Goal: Task Accomplishment & Management: Complete application form

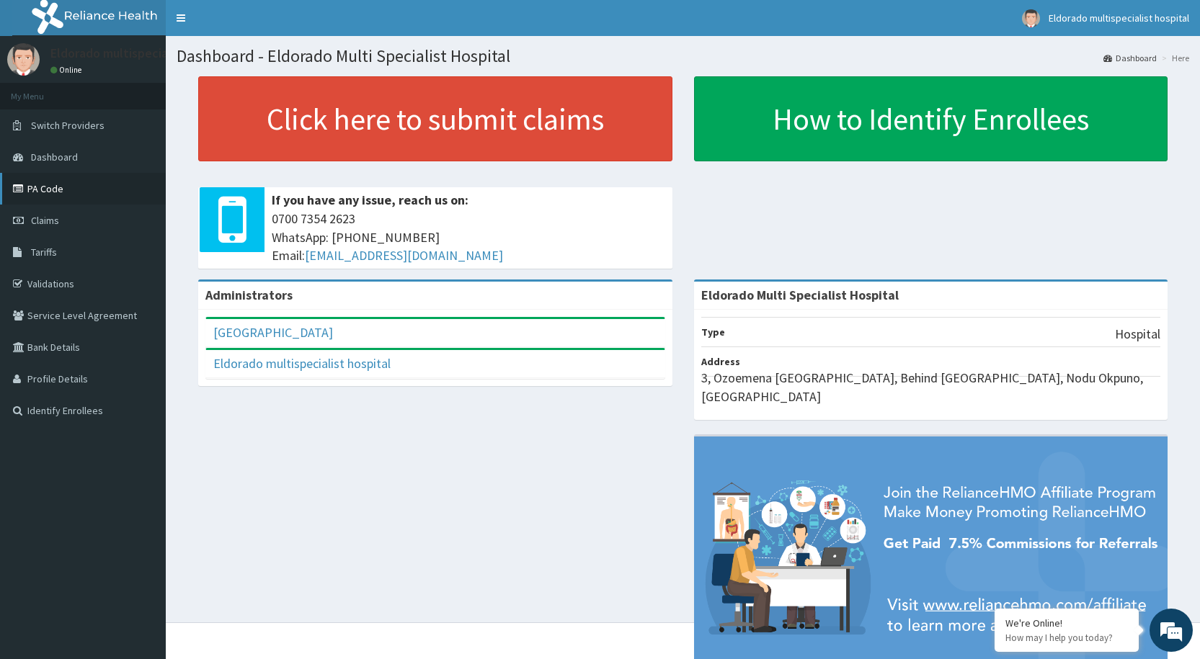
click at [56, 191] on link "PA Code" at bounding box center [83, 189] width 166 height 32
click at [76, 226] on link "Claims" at bounding box center [83, 221] width 166 height 32
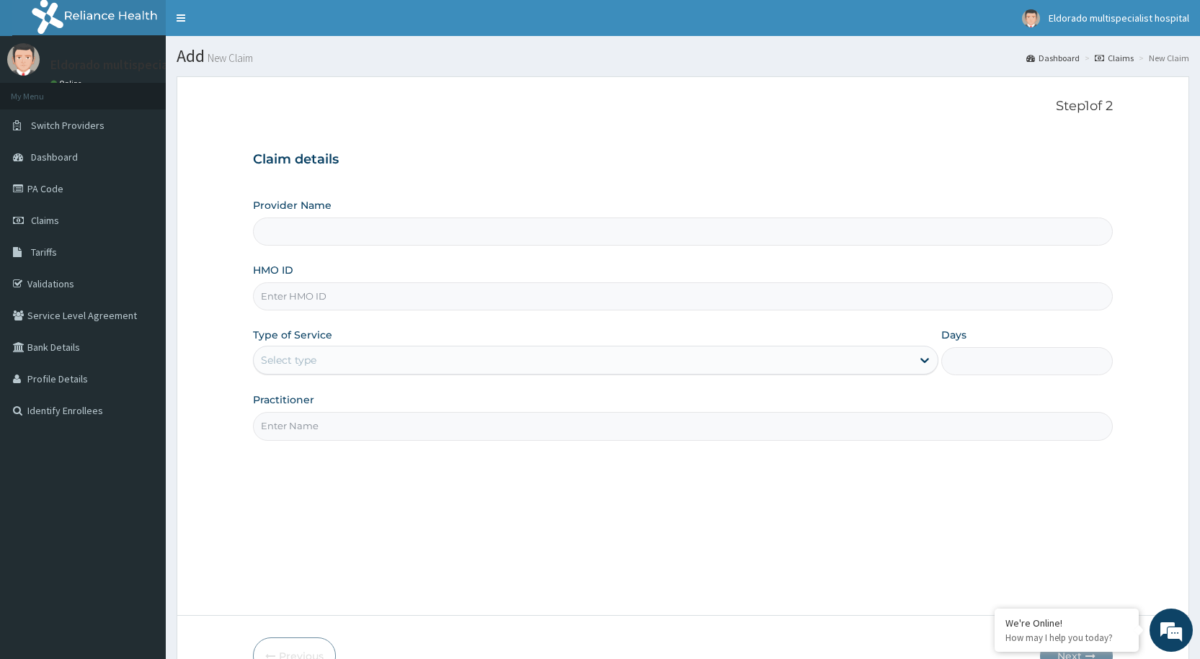
type input "Eldorado Multi Specialist Hospital"
paste input "TAP/11435/A"
type input "TAP/11435/A"
click at [302, 363] on div "Select type" at bounding box center [288, 360] width 55 height 14
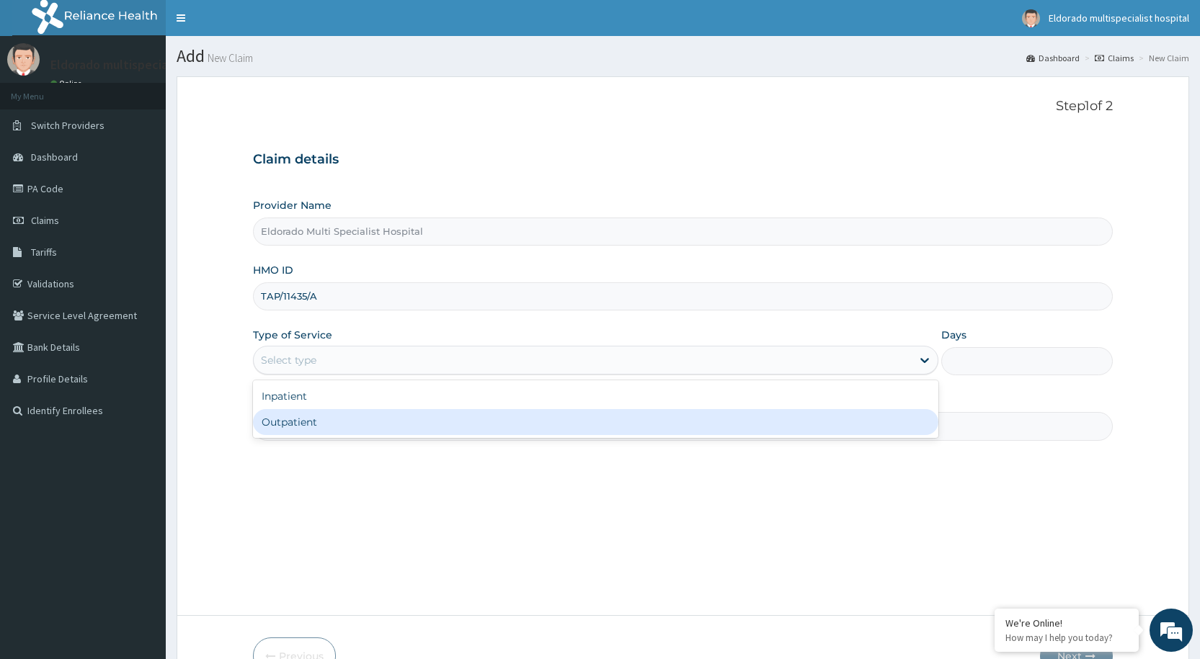
click at [293, 427] on div "Outpatient" at bounding box center [595, 422] width 685 height 26
type input "1"
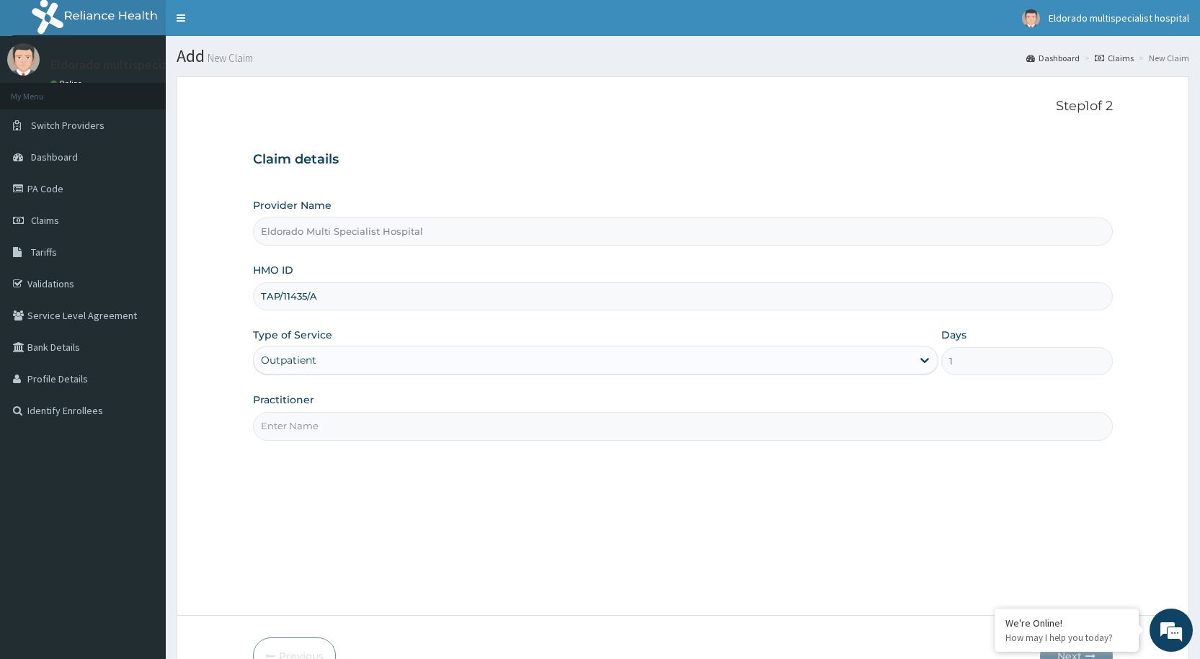
click at [300, 436] on input "Practitioner" at bounding box center [683, 426] width 860 height 28
click at [267, 422] on input "dr peter" at bounding box center [683, 426] width 860 height 28
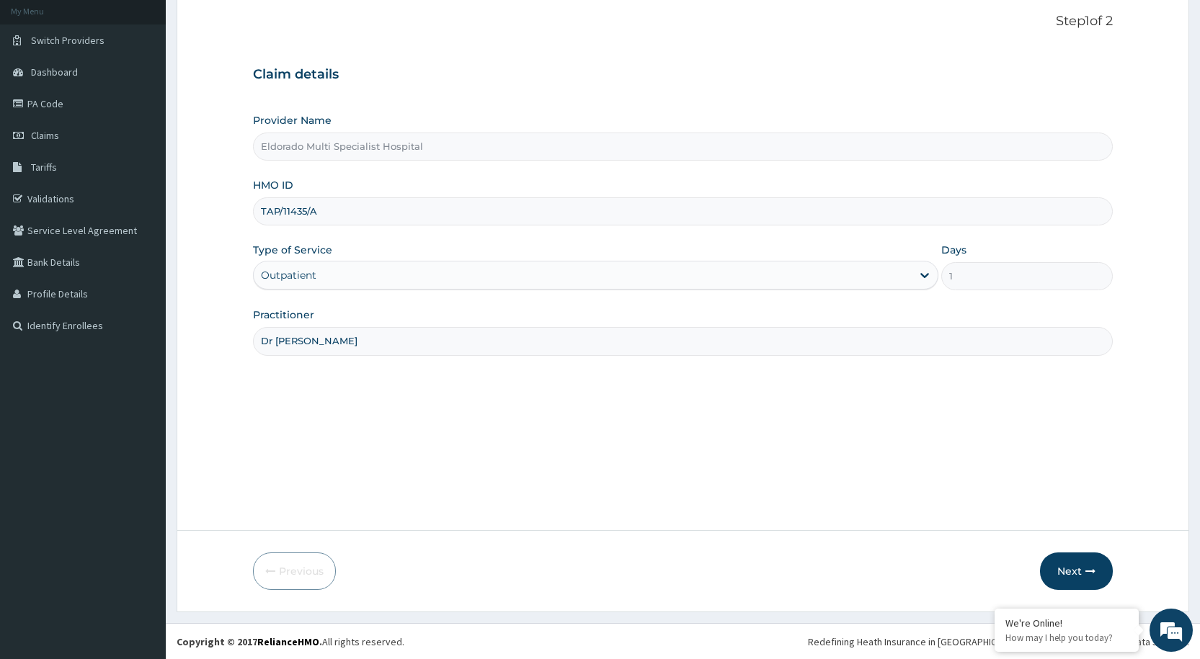
scroll to position [86, 0]
type input "Dr peter"
click at [1065, 563] on button "Next" at bounding box center [1076, 570] width 73 height 37
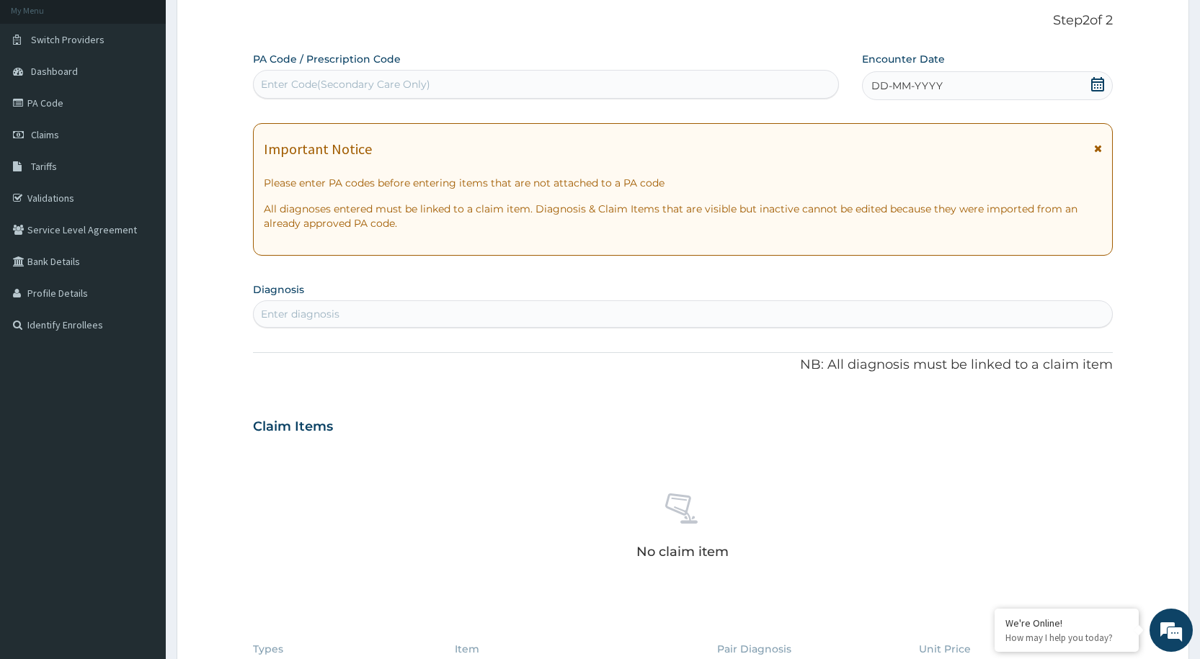
click at [301, 89] on div "Enter Code(Secondary Care Only)" at bounding box center [345, 84] width 169 height 14
type input "PA/C4E995"
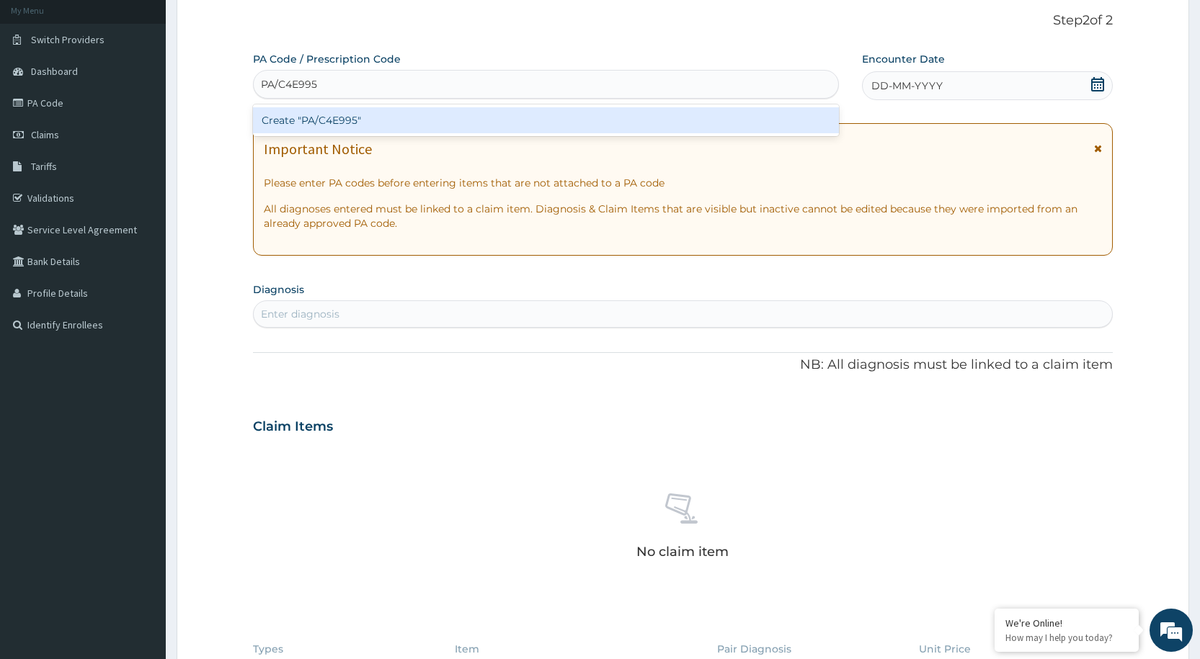
click at [305, 120] on div "Create "PA/C4E995"" at bounding box center [545, 120] width 585 height 26
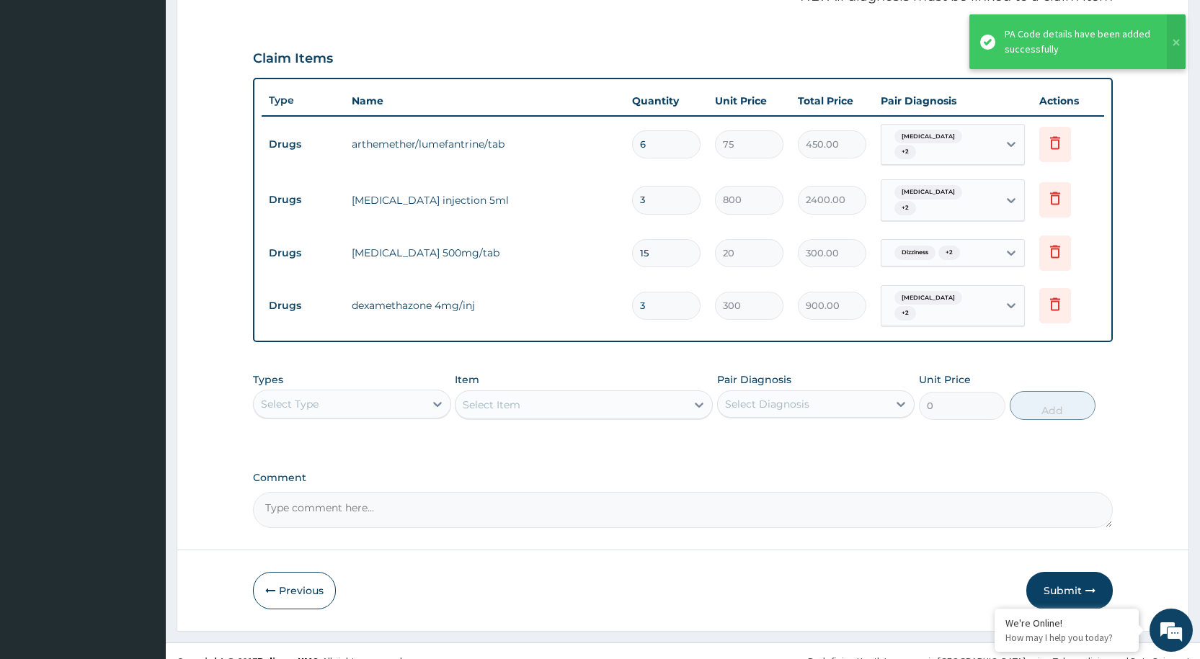
scroll to position [478, 0]
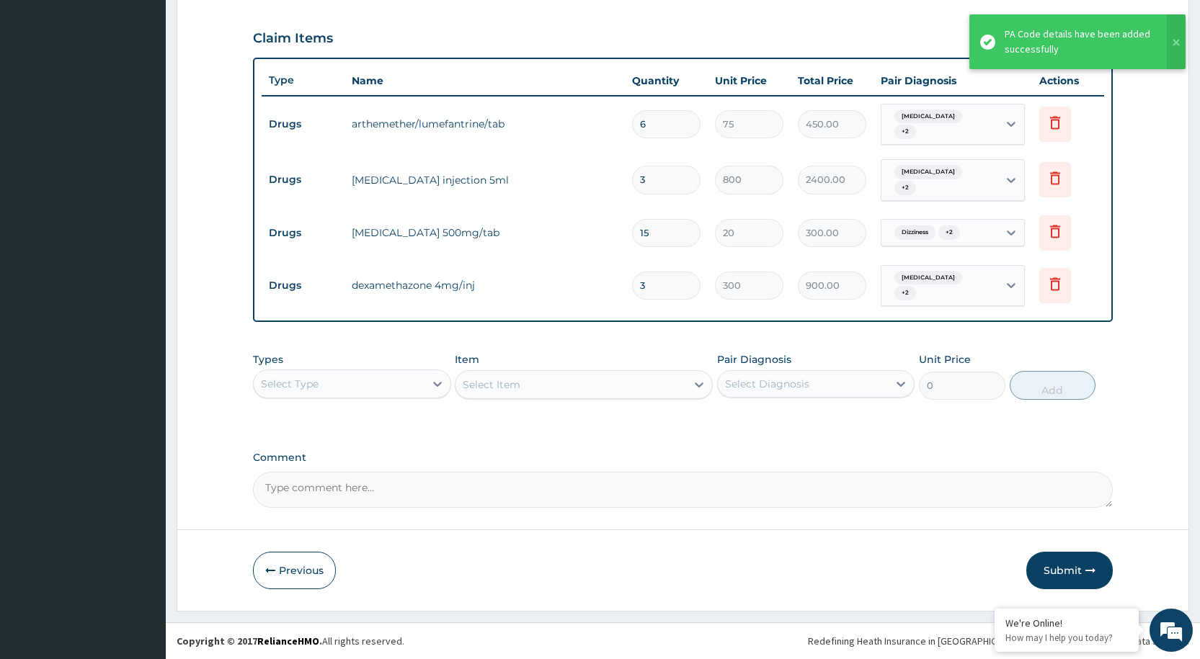
type input "1"
type input "300.00"
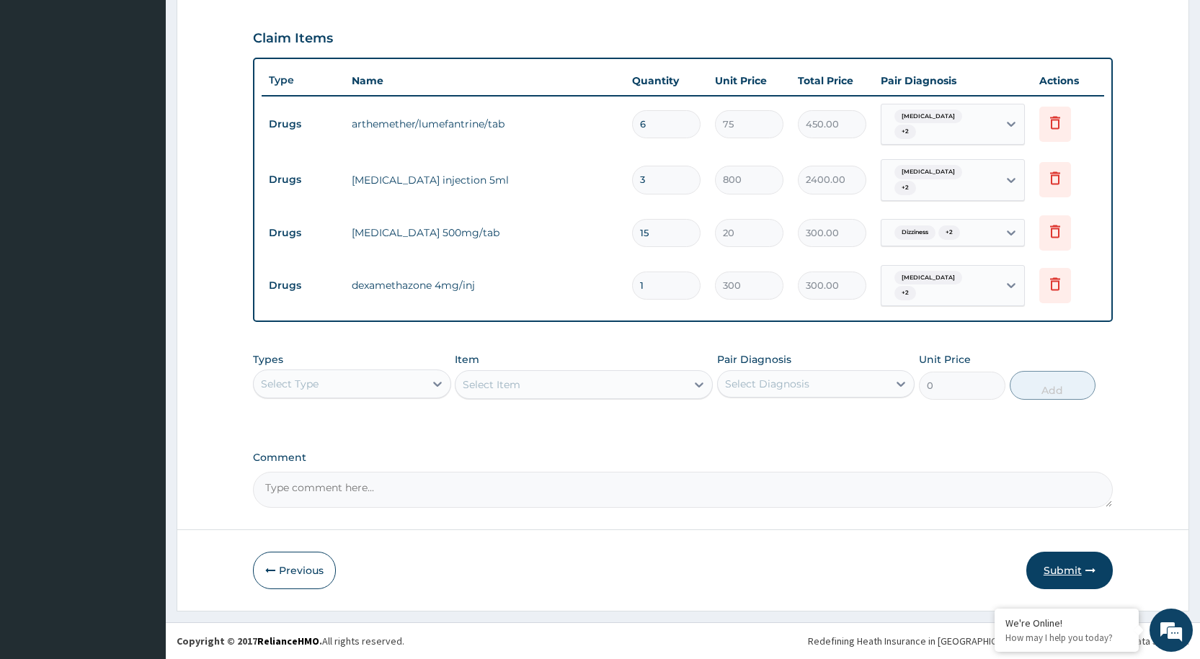
type input "1"
click at [1045, 566] on button "Submit" at bounding box center [1069, 570] width 86 height 37
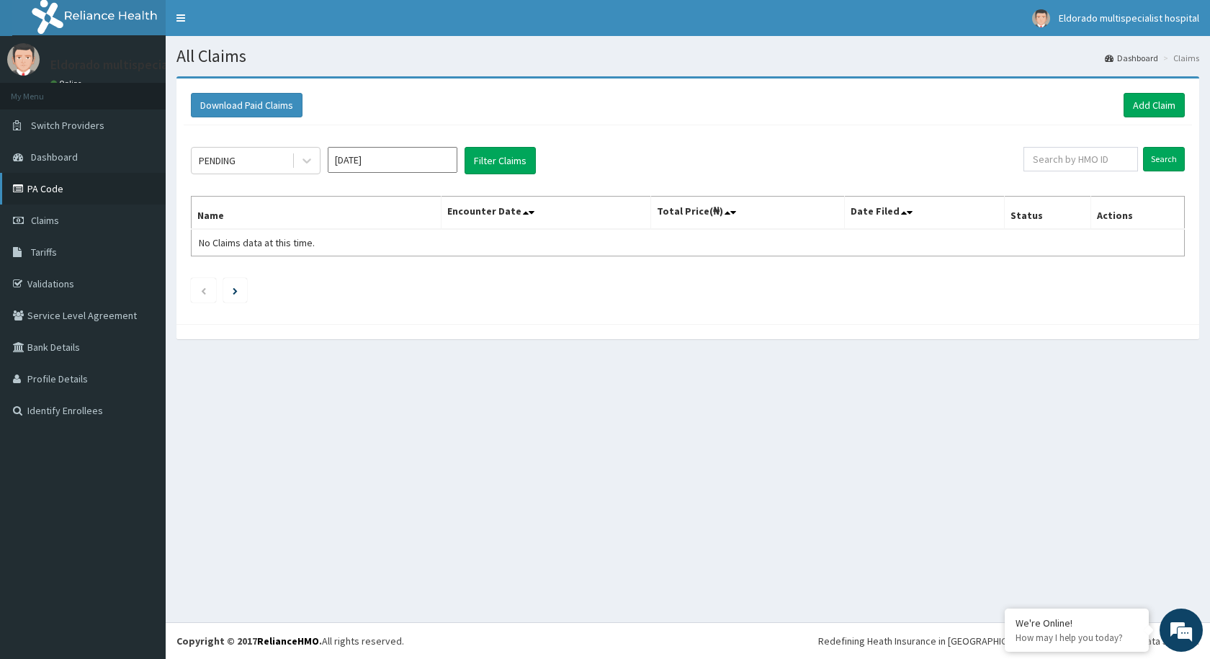
click at [61, 192] on link "PA Code" at bounding box center [83, 189] width 166 height 32
click at [1139, 103] on link "Add Claim" at bounding box center [1154, 105] width 61 height 24
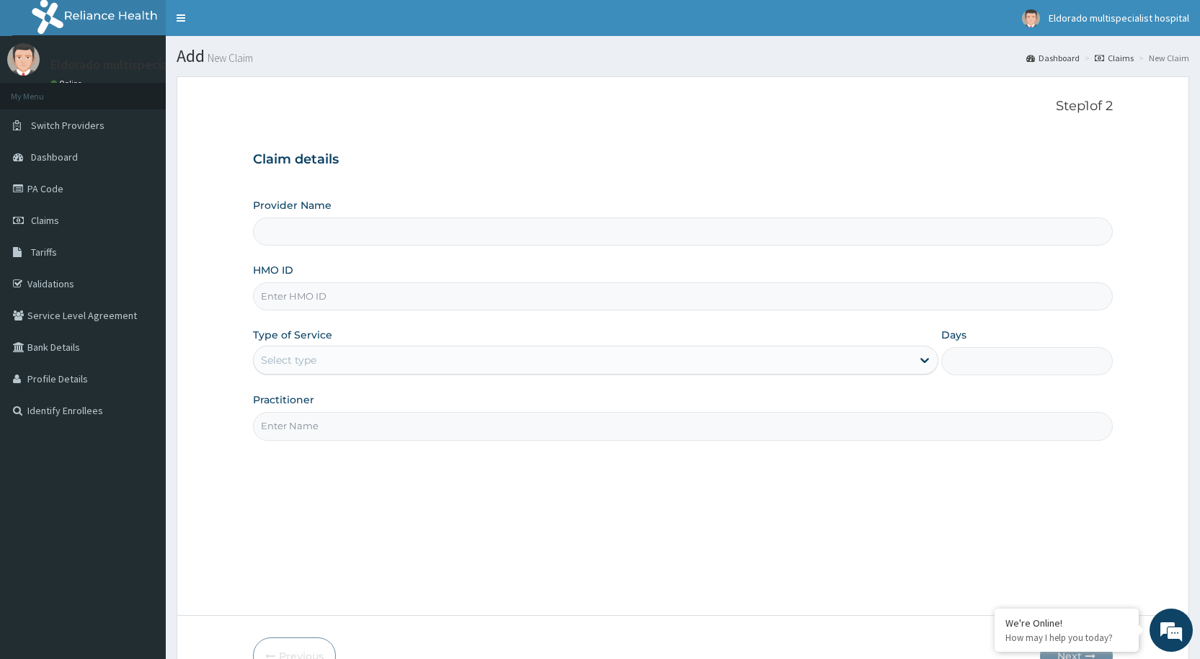
type input "Eldorado Multi Specialist Hospital"
paste input "afn/10011/b"
type input "afn/10011/b"
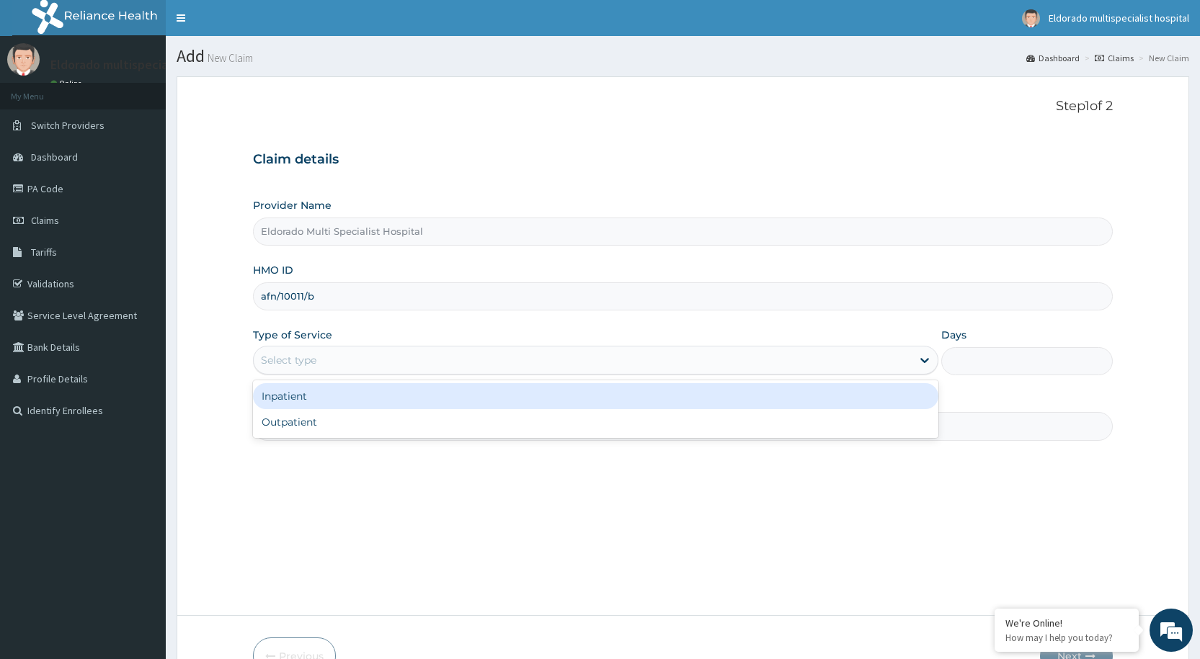
click at [311, 357] on div "Select type" at bounding box center [288, 360] width 55 height 14
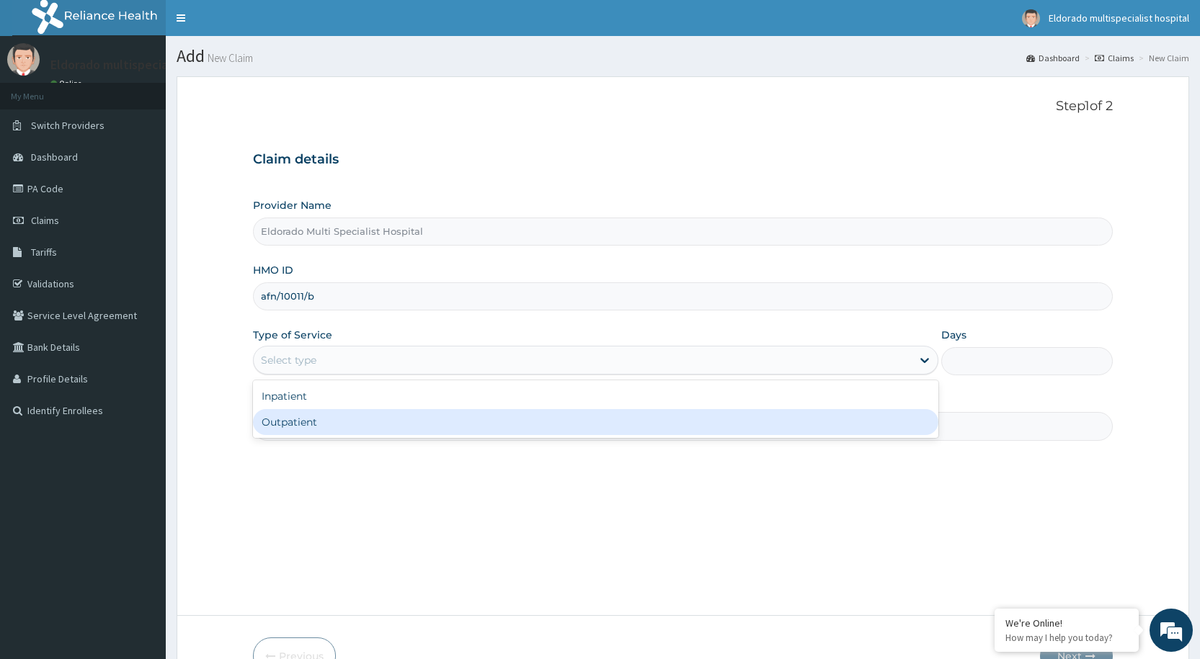
click at [298, 419] on div "Outpatient" at bounding box center [595, 422] width 685 height 26
type input "1"
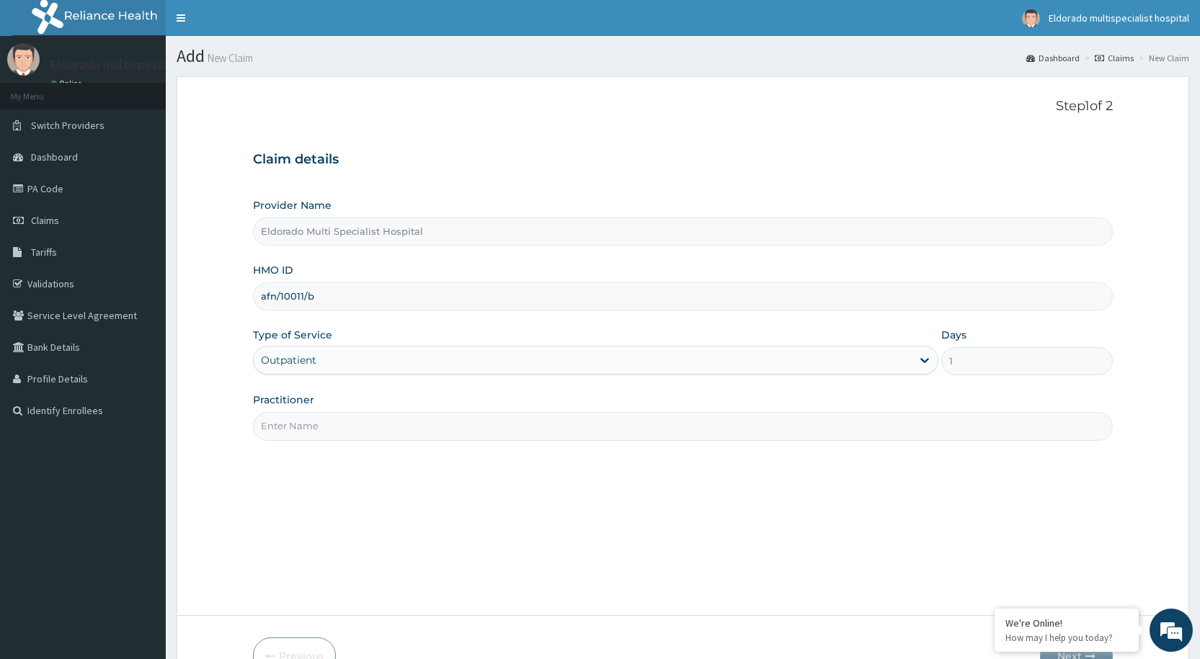
click at [290, 427] on input "Practitioner" at bounding box center [683, 426] width 860 height 28
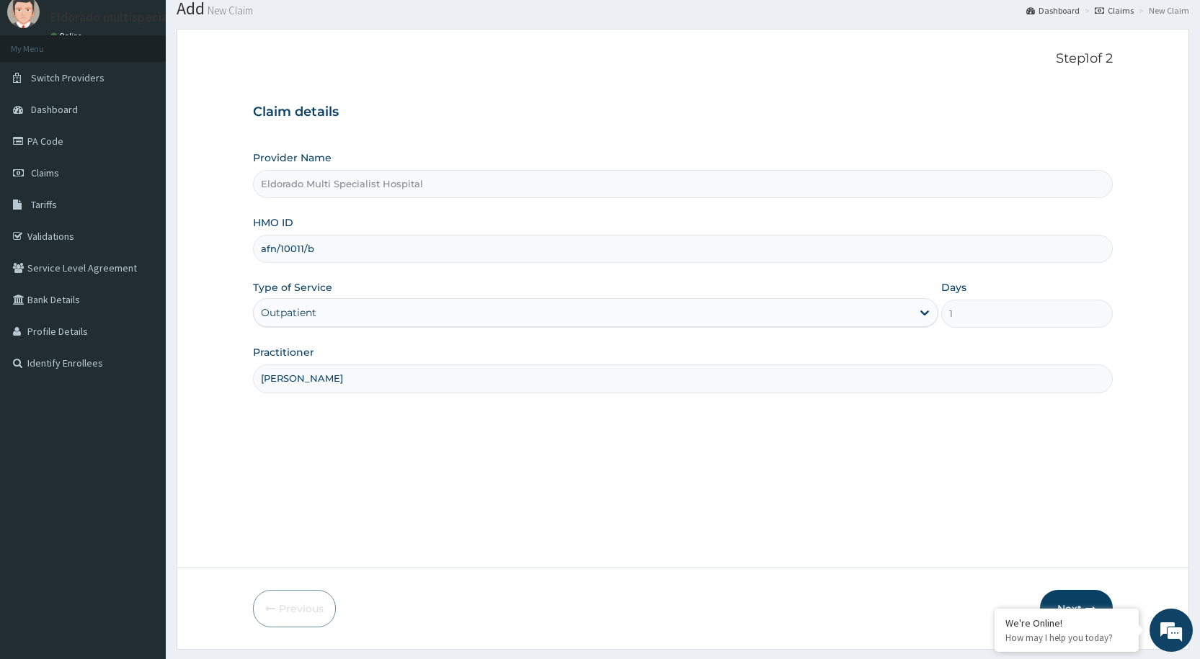
scroll to position [86, 0]
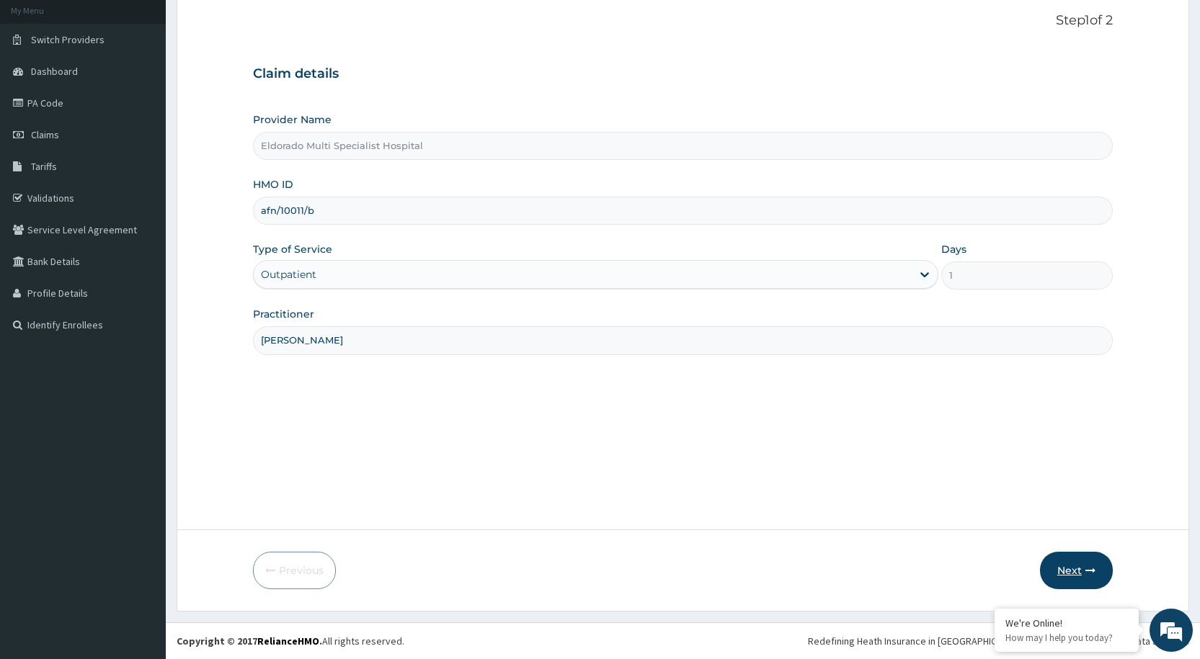
type input "Dr Uche"
click at [1068, 565] on button "Next" at bounding box center [1076, 570] width 73 height 37
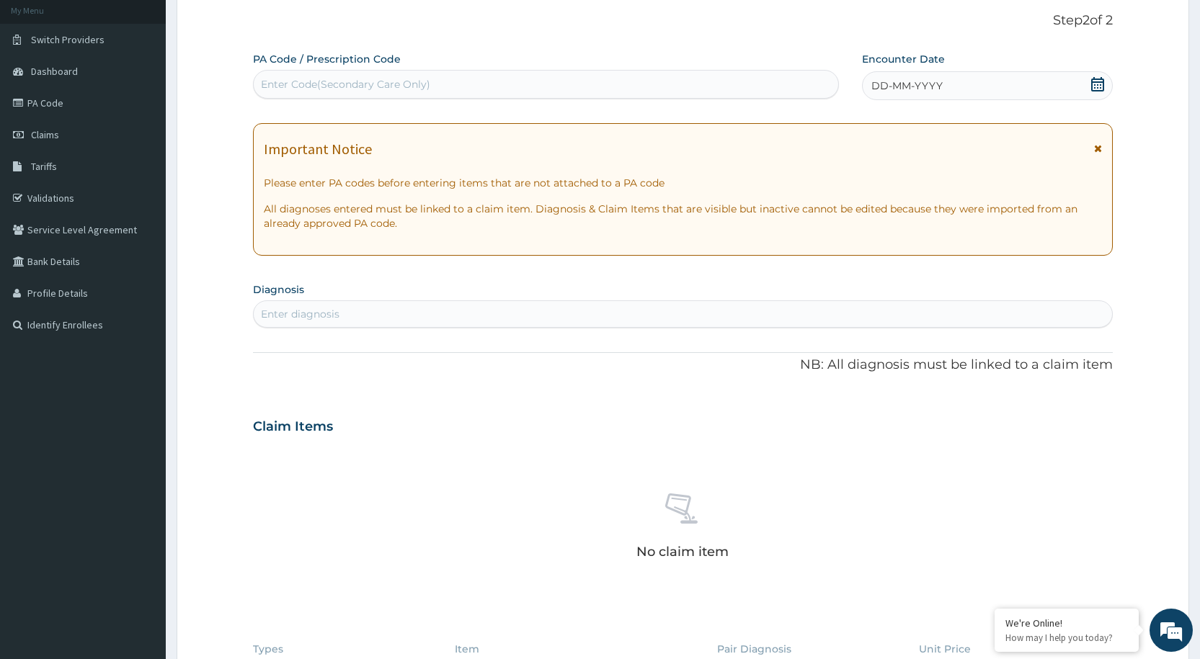
click at [305, 81] on div "Enter Code(Secondary Care Only)" at bounding box center [345, 84] width 169 height 14
type input "PA/9F2FOC"
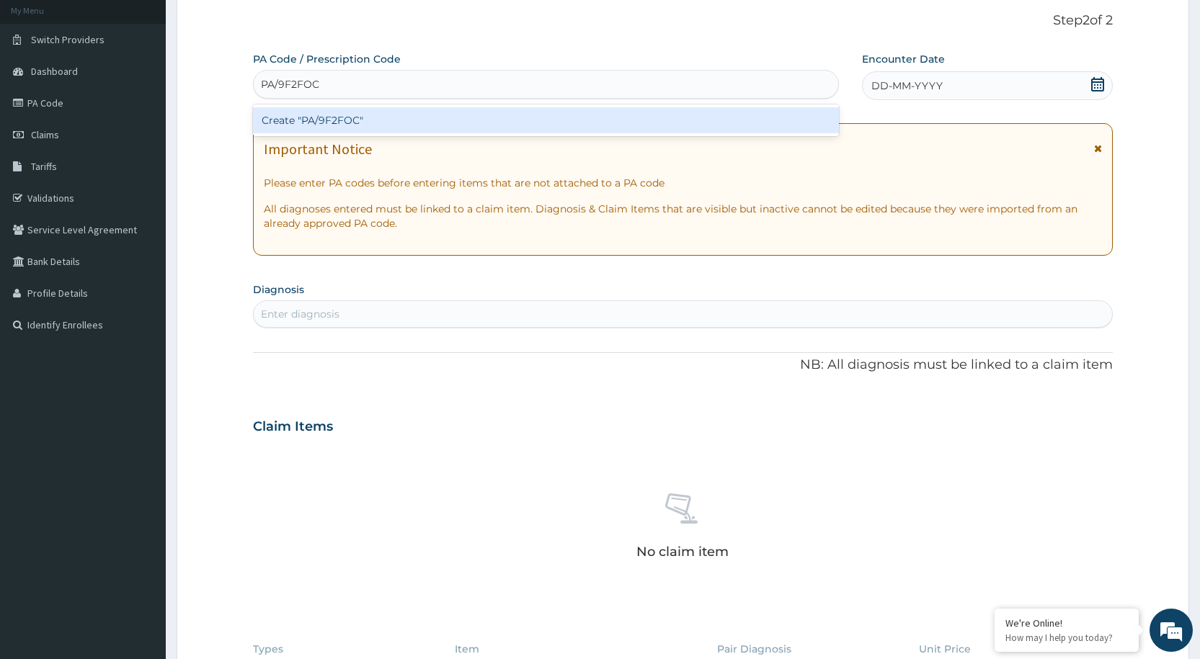
click at [299, 125] on div "Create "PA/9F2FOC"" at bounding box center [545, 120] width 585 height 26
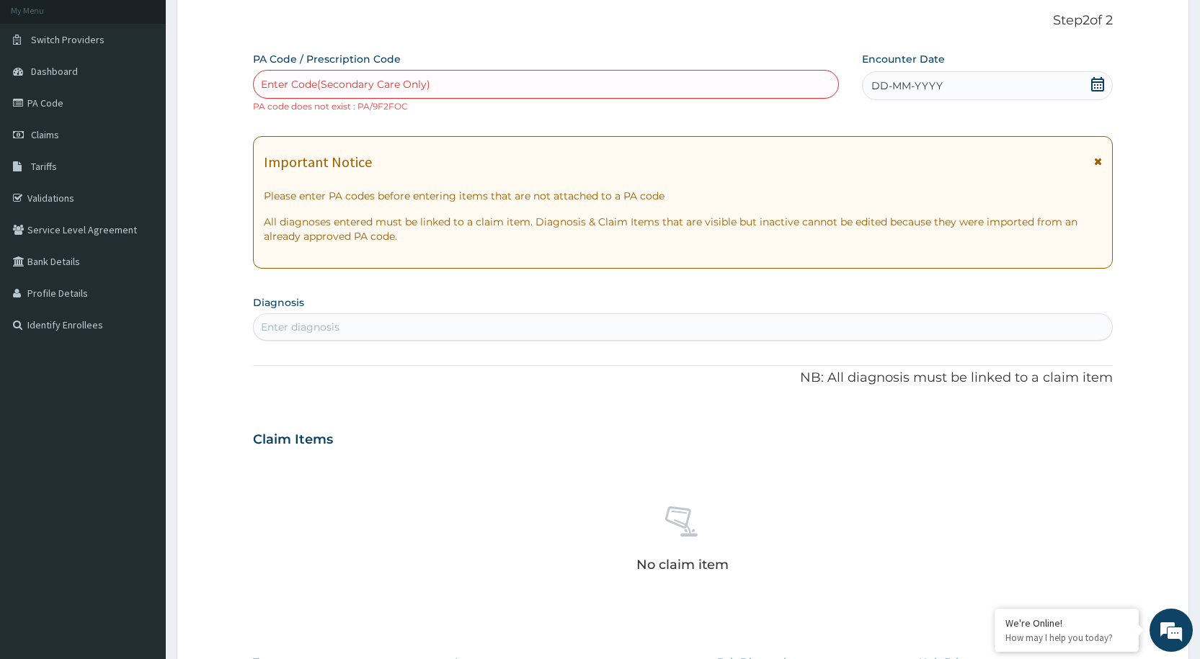
click at [404, 105] on small "PA code does not exist : PA/9F2FOC" at bounding box center [330, 106] width 155 height 11
click at [283, 79] on div "Enter Code(Secondary Care Only)" at bounding box center [345, 84] width 169 height 14
type input "PA/9F2FOC"
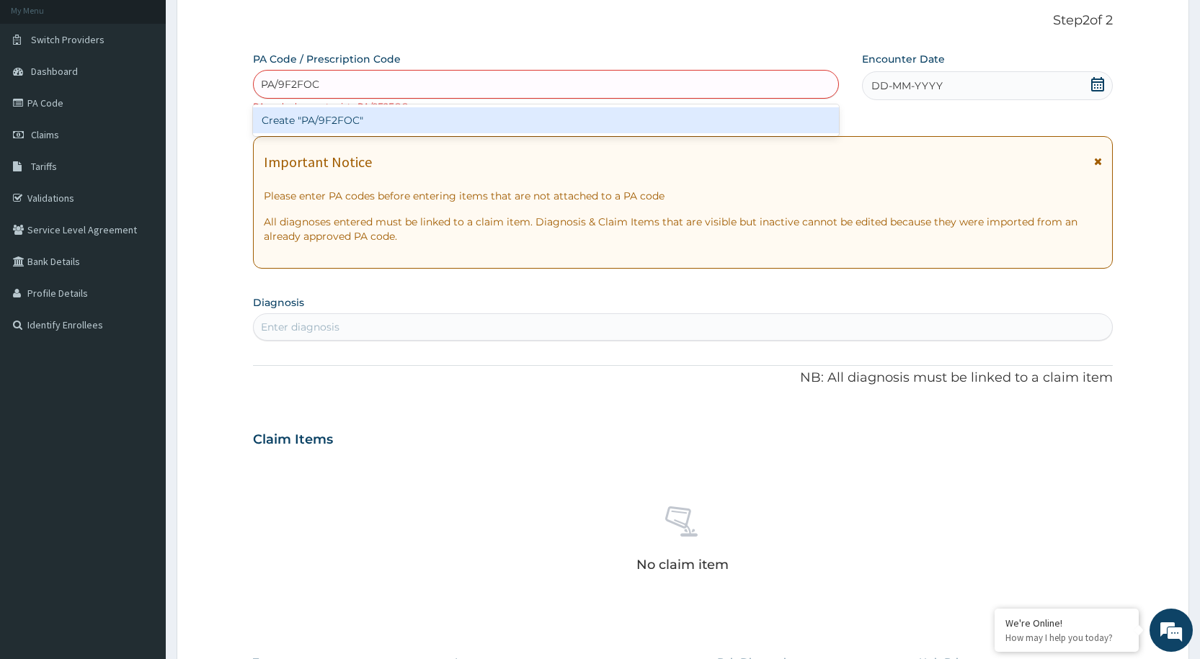
click at [345, 121] on div "Create "PA/9F2FOC"" at bounding box center [545, 120] width 585 height 26
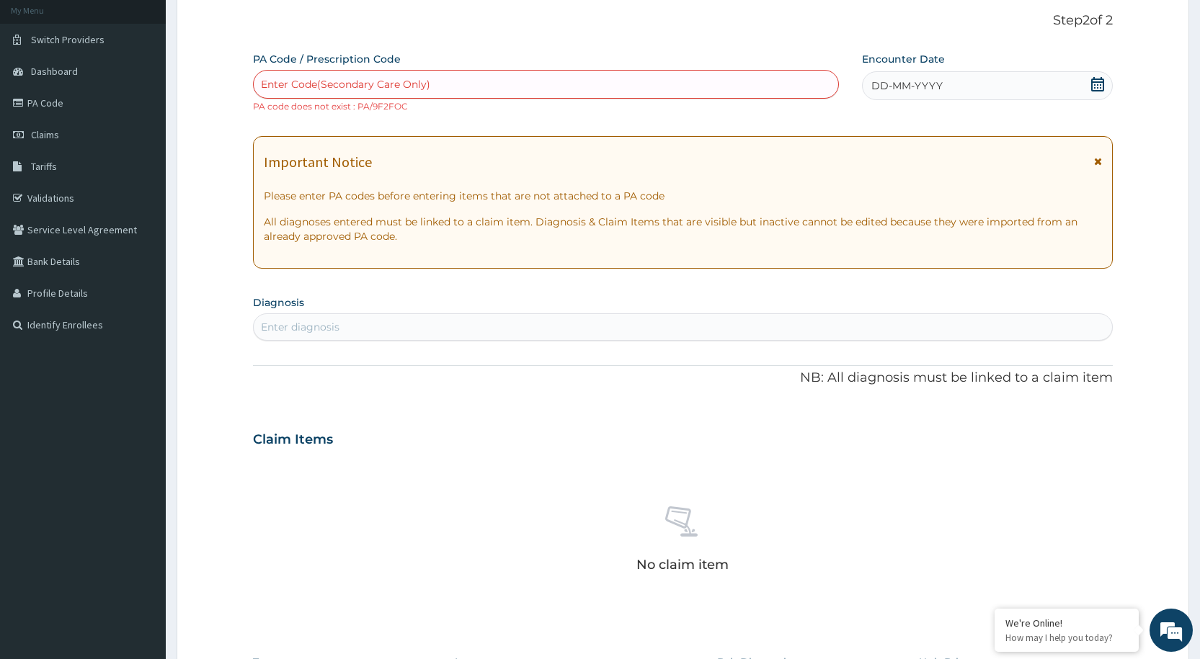
click at [272, 78] on div "Enter Code(Secondary Care Only)" at bounding box center [345, 84] width 169 height 14
drag, startPoint x: 354, startPoint y: 104, endPoint x: 410, endPoint y: 104, distance: 55.5
click at [410, 104] on div "Enter Code(Secondary Care Only) PA code does not exist : PA/9F2FOC" at bounding box center [545, 91] width 585 height 43
copy small "PA/9F2FOC"
drag, startPoint x: 279, startPoint y: 84, endPoint x: 265, endPoint y: 84, distance: 13.7
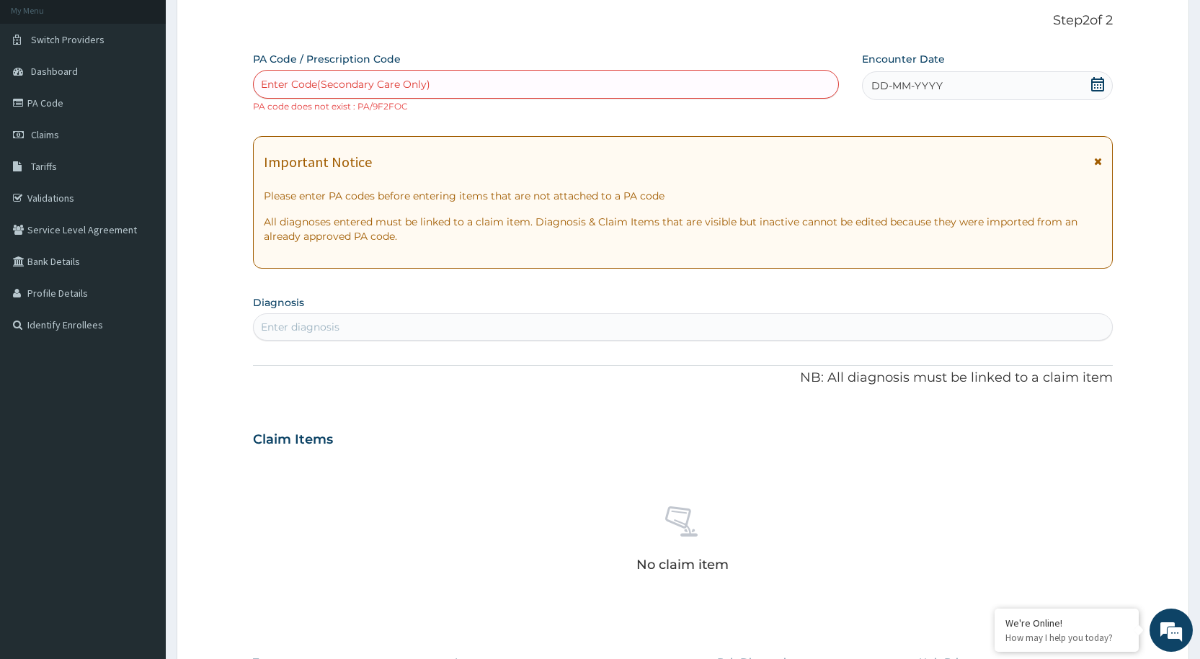
click at [265, 84] on div "Enter Code(Secondary Care Only)" at bounding box center [345, 84] width 169 height 14
type input "PA/9F2FOC"
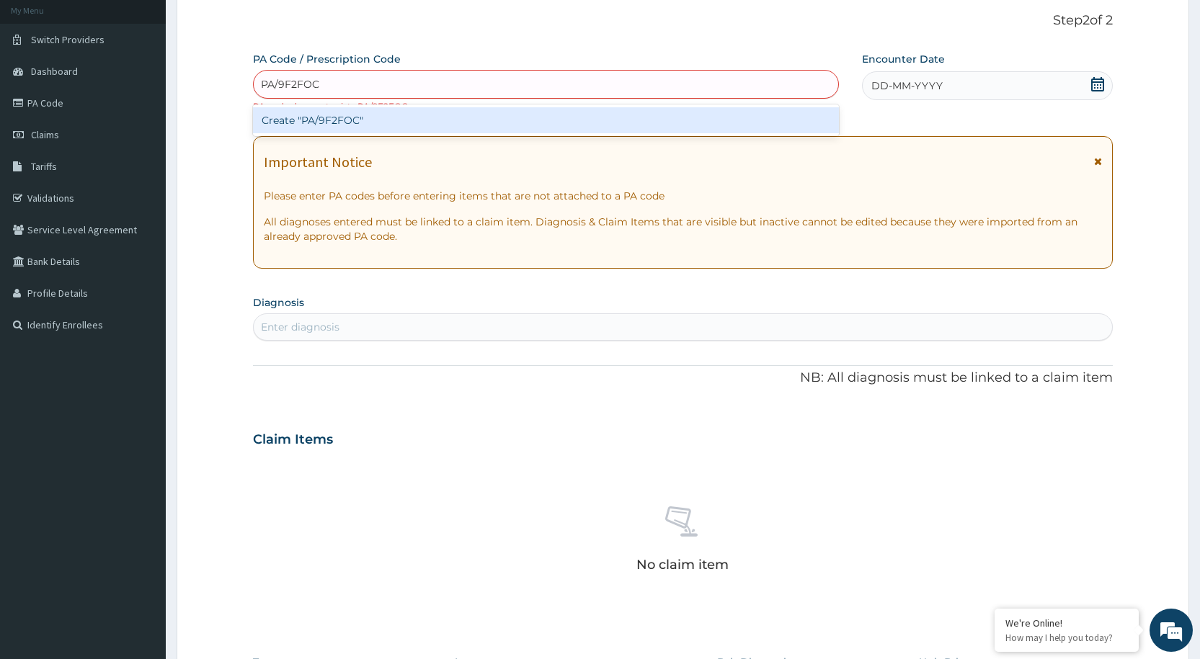
click at [346, 120] on div "Create "PA/9F2FOC"" at bounding box center [545, 120] width 585 height 26
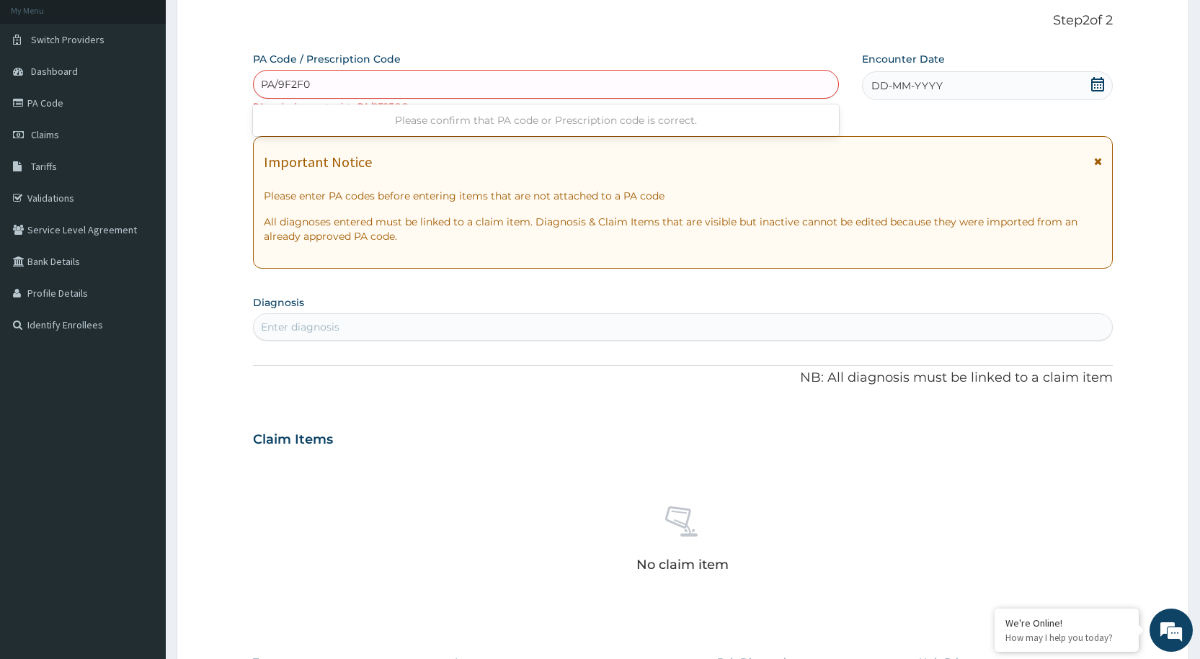
type input "PA/9F2F0C"
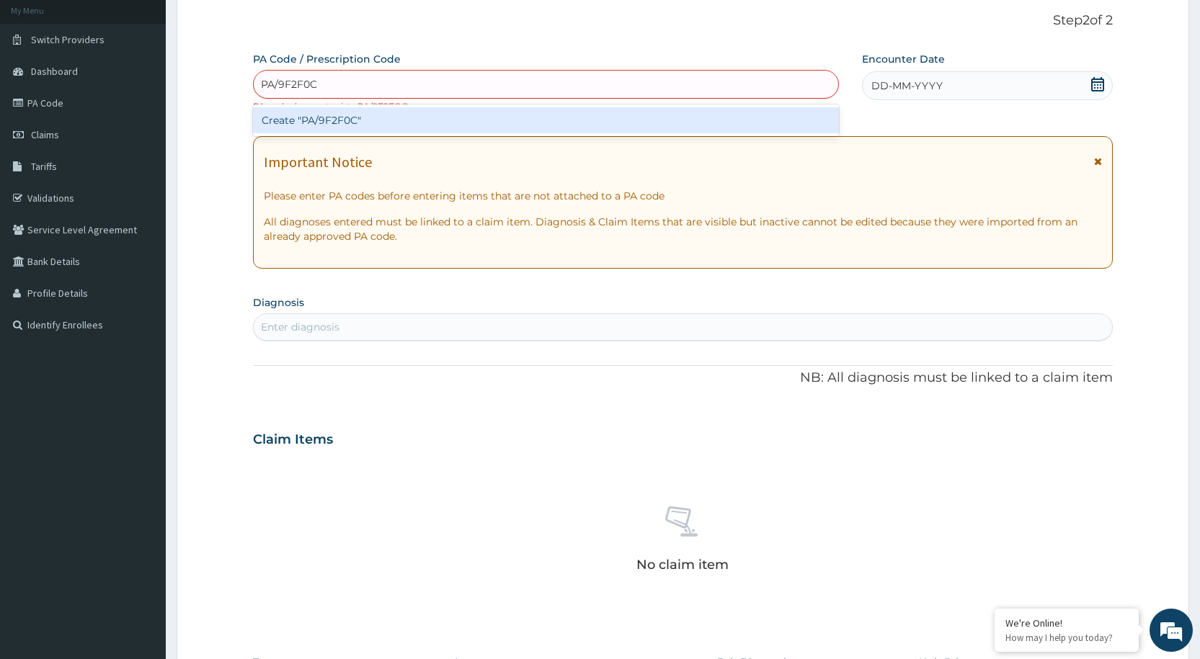
click at [322, 125] on div "Create "PA/9F2F0C"" at bounding box center [545, 120] width 585 height 26
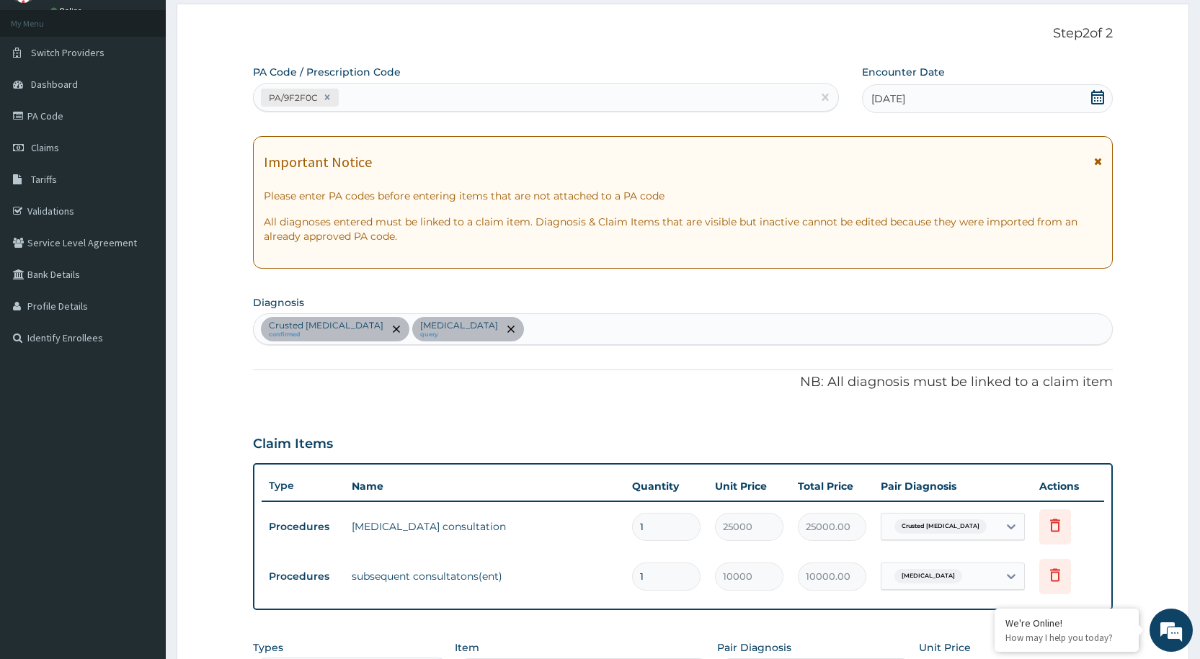
scroll to position [361, 0]
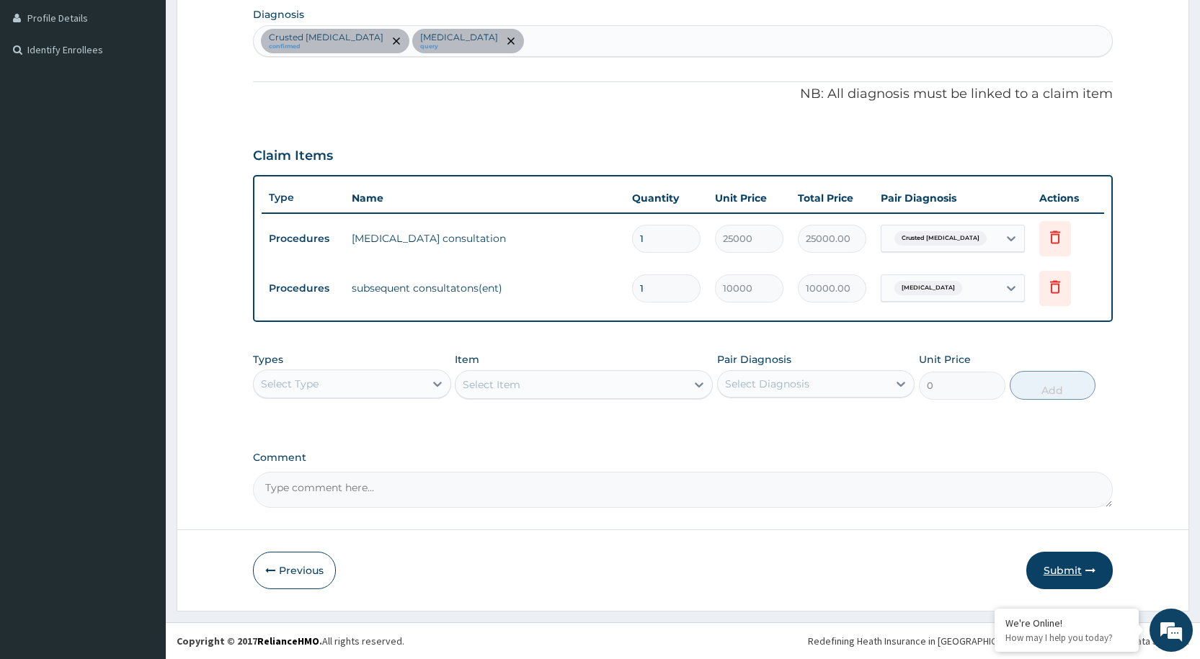
click at [1067, 570] on button "Submit" at bounding box center [1069, 570] width 86 height 37
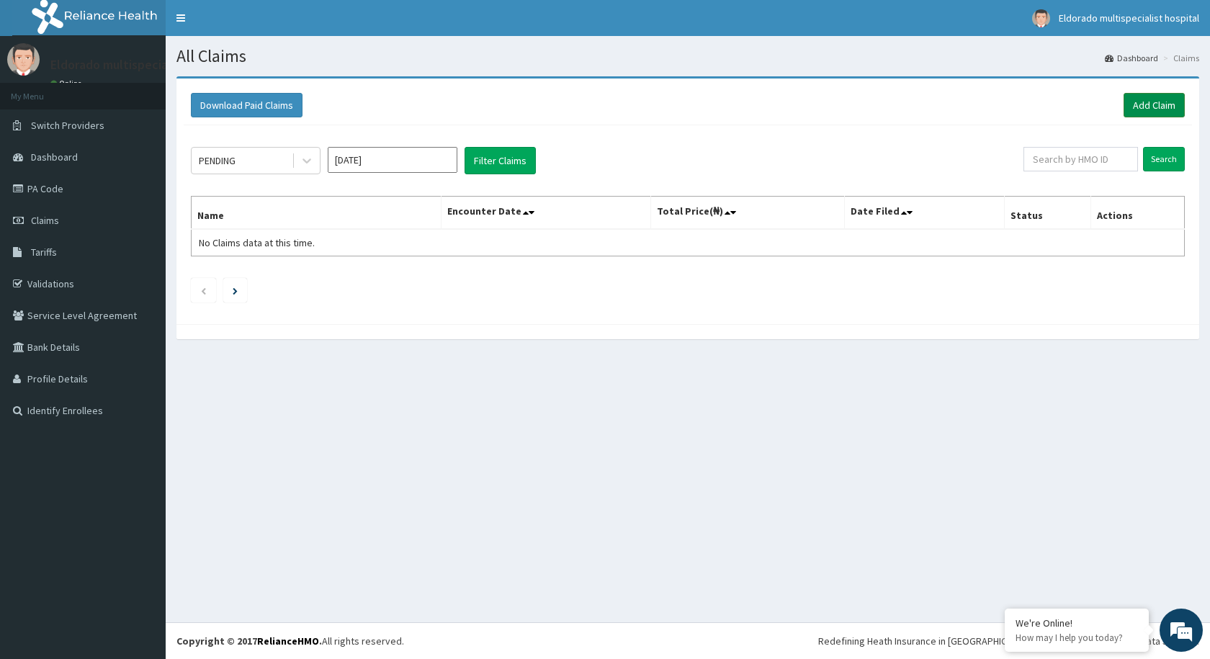
click at [1146, 102] on link "Add Claim" at bounding box center [1154, 105] width 61 height 24
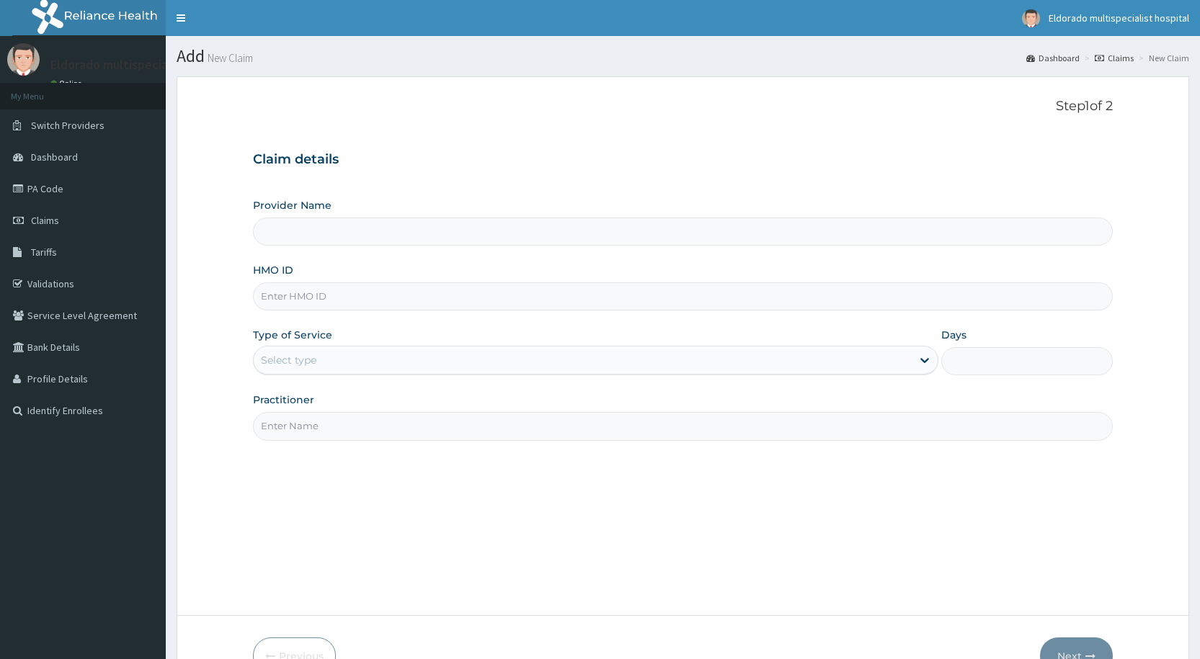
type input "Eldorado Multi Specialist Hospital"
paste input "AFN/10006/A"
type input "AFN/10006/A"
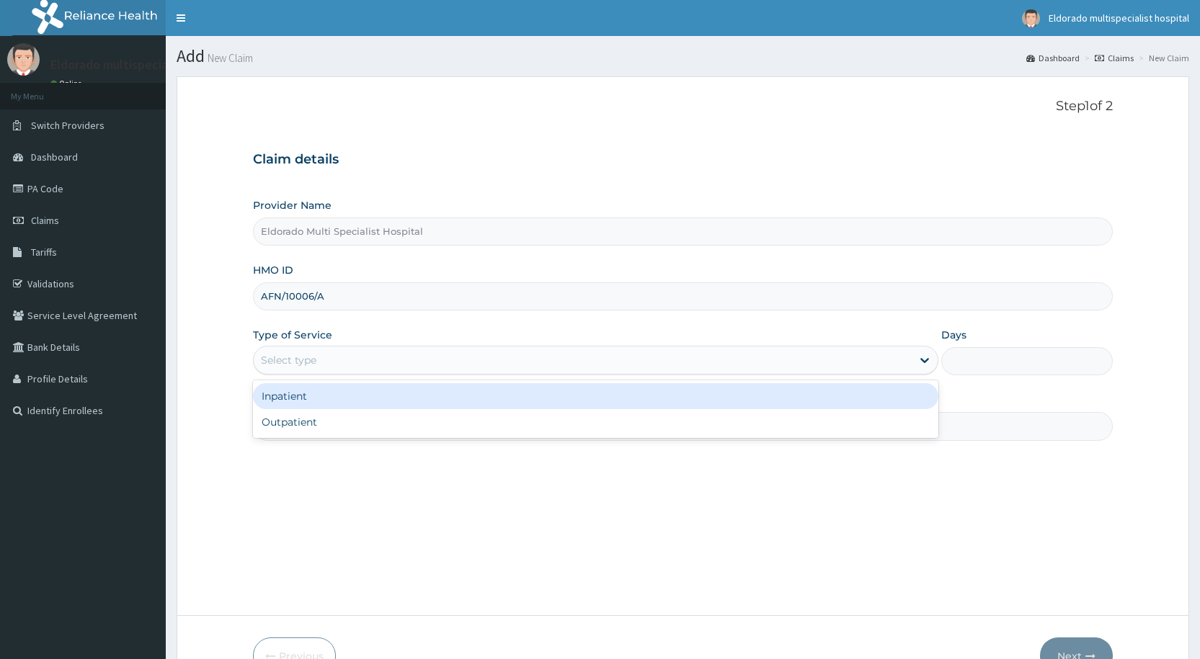
click at [329, 367] on div "Select type" at bounding box center [583, 360] width 658 height 23
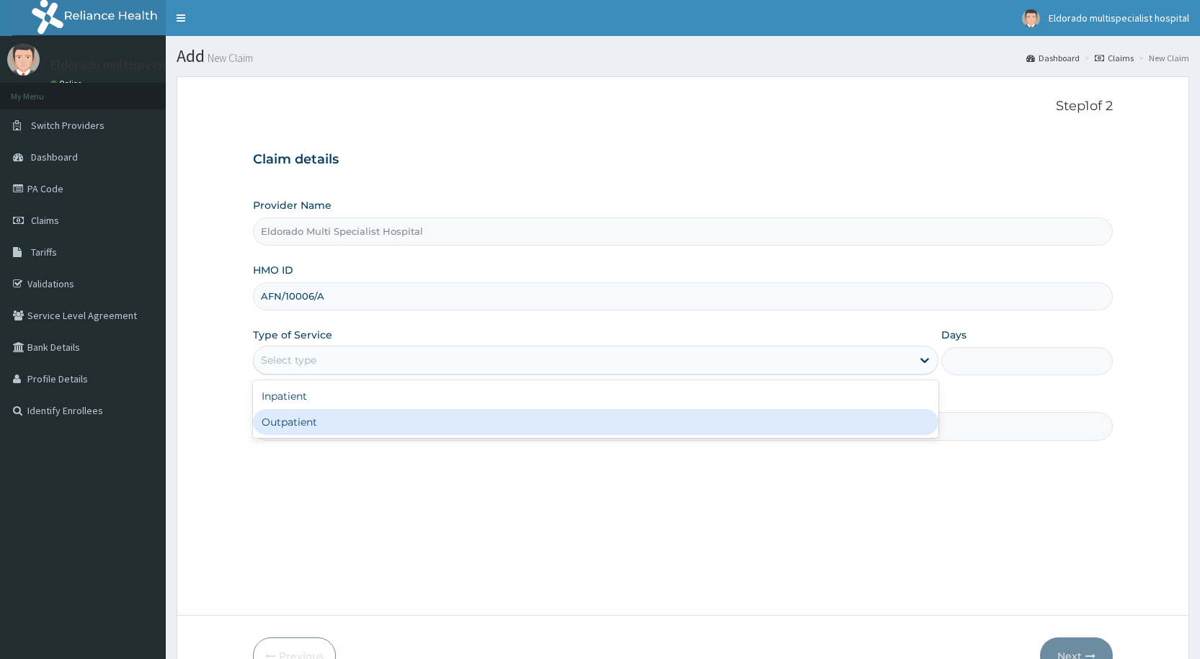
click at [323, 424] on div "Outpatient" at bounding box center [595, 422] width 685 height 26
type input "1"
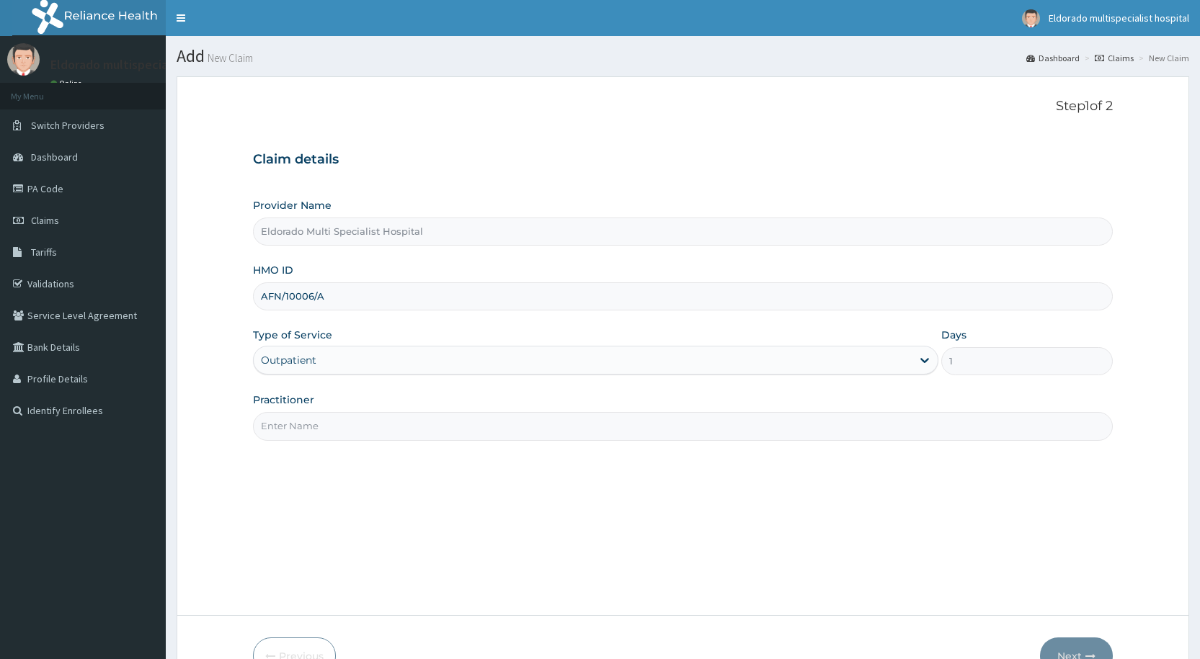
click at [304, 427] on input "Practitioner" at bounding box center [683, 426] width 860 height 28
type input "d"
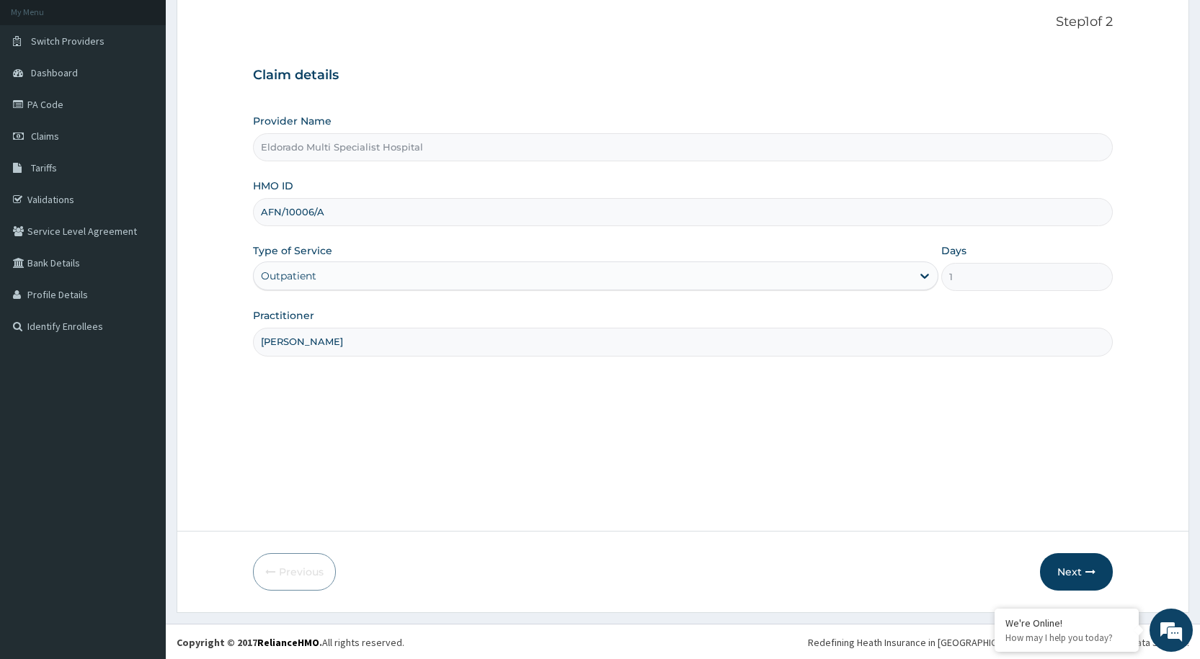
scroll to position [86, 0]
type input "Dr kingsley"
click at [1079, 570] on button "Next" at bounding box center [1076, 570] width 73 height 37
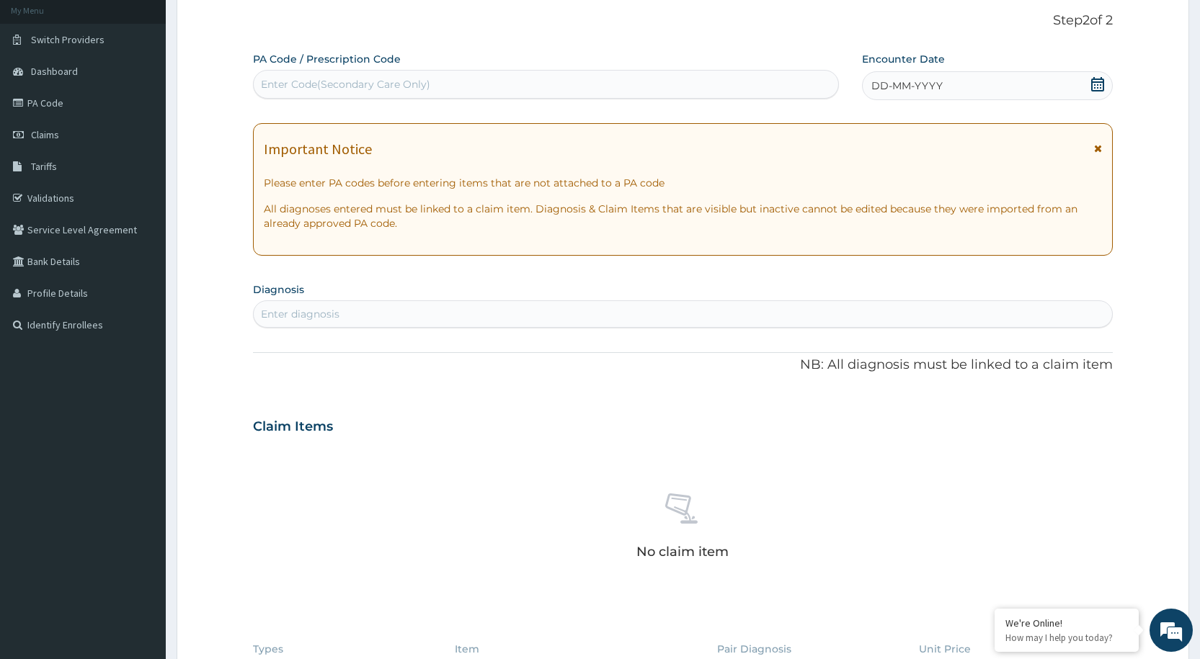
click at [272, 86] on div "Enter Code(Secondary Care Only)" at bounding box center [345, 84] width 169 height 14
type input "C"
type input "PA/CC7CB7"
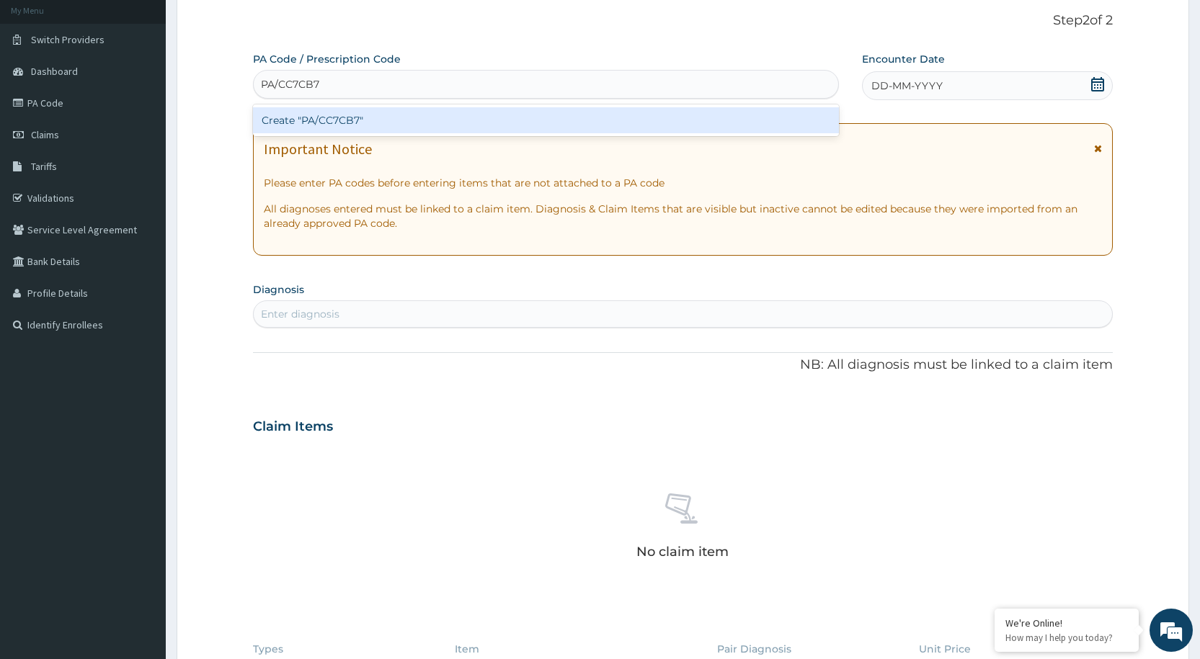
click at [325, 127] on div "Create "PA/CC7CB7"" at bounding box center [545, 120] width 585 height 26
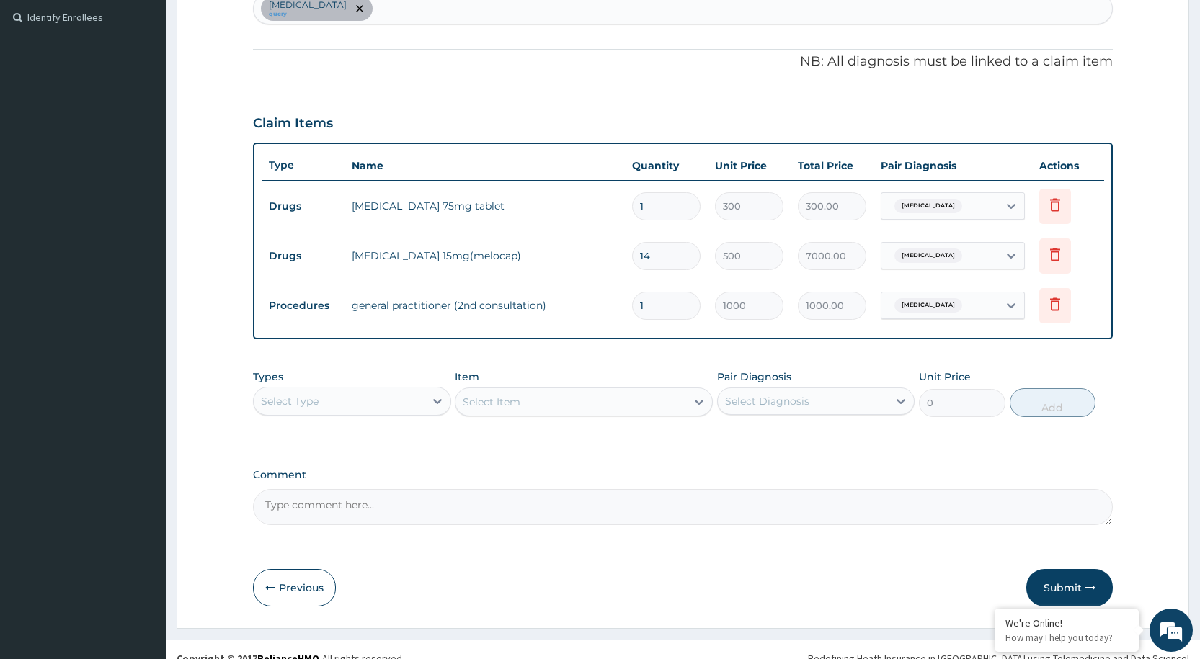
scroll to position [411, 0]
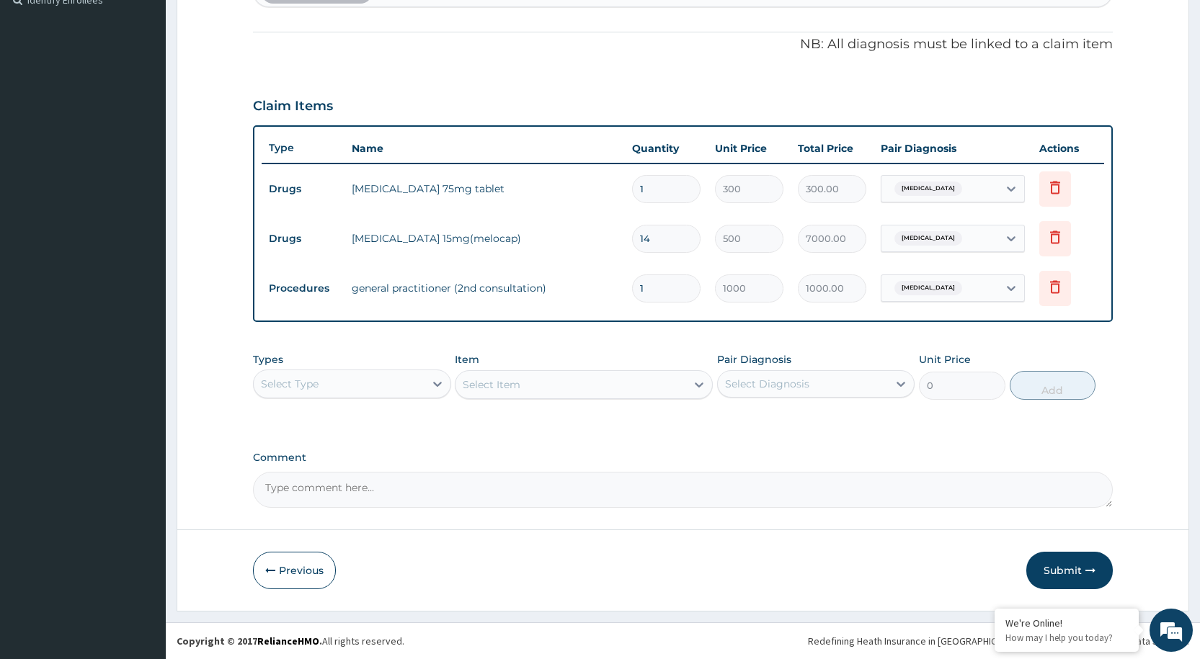
type input "0"
type input "0.00"
type input "0"
click at [1052, 572] on button "Submit" at bounding box center [1069, 570] width 86 height 37
click at [980, 360] on div "Unit Price 0" at bounding box center [962, 376] width 86 height 48
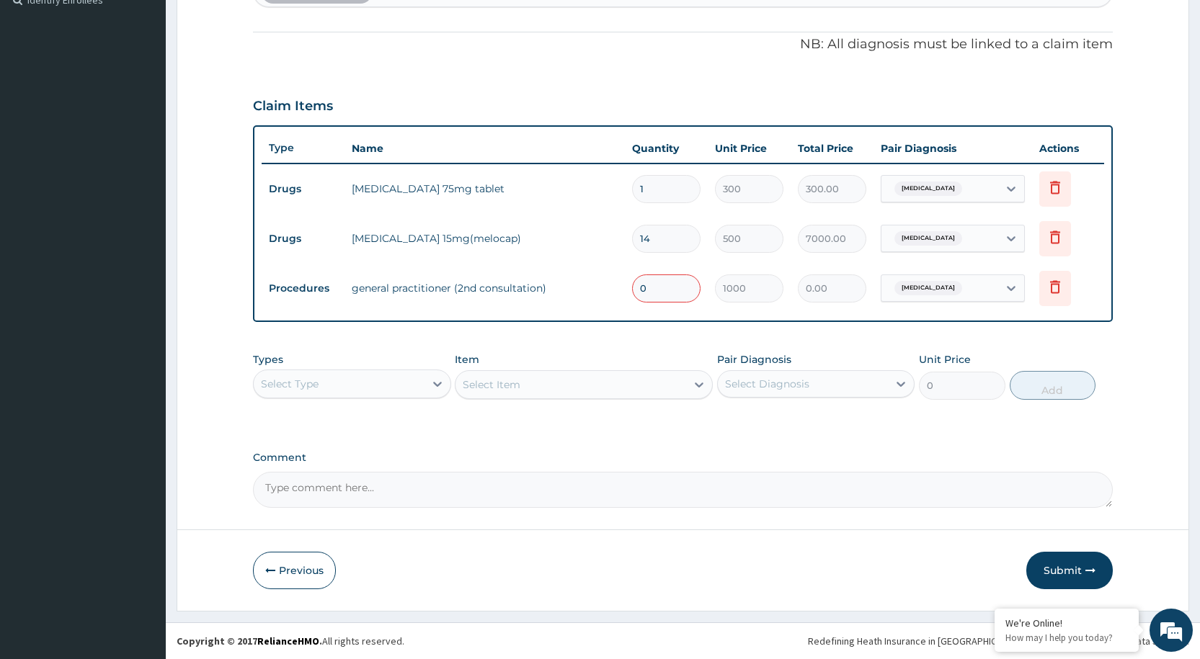
drag, startPoint x: 1002, startPoint y: 360, endPoint x: 1181, endPoint y: 505, distance: 230.6
click at [1009, 362] on div "Types Select Type Item Select Item Pair Diagnosis Select Diagnosis Unit Price 0…" at bounding box center [683, 376] width 860 height 62
click at [1092, 575] on icon "button" at bounding box center [1090, 571] width 10 height 10
click at [1081, 574] on button "Submit" at bounding box center [1069, 570] width 86 height 37
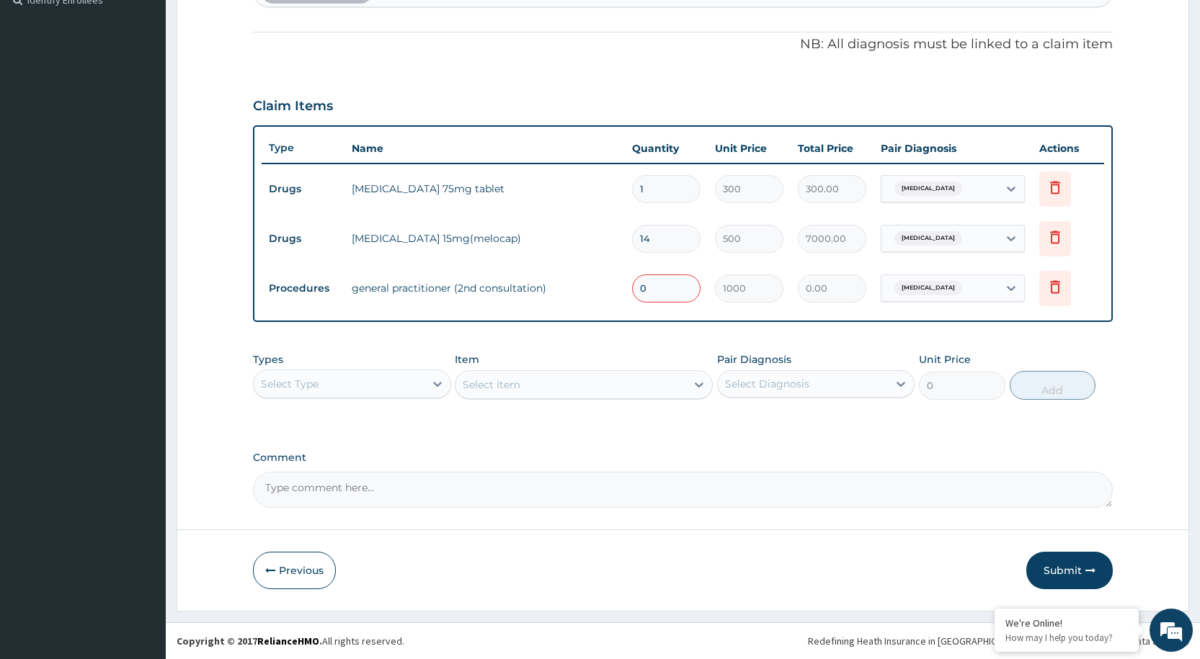
click at [659, 298] on input "0" at bounding box center [666, 289] width 68 height 28
type input "1"
type input "1000.00"
type input "1"
click at [1061, 564] on button "Submit" at bounding box center [1069, 570] width 86 height 37
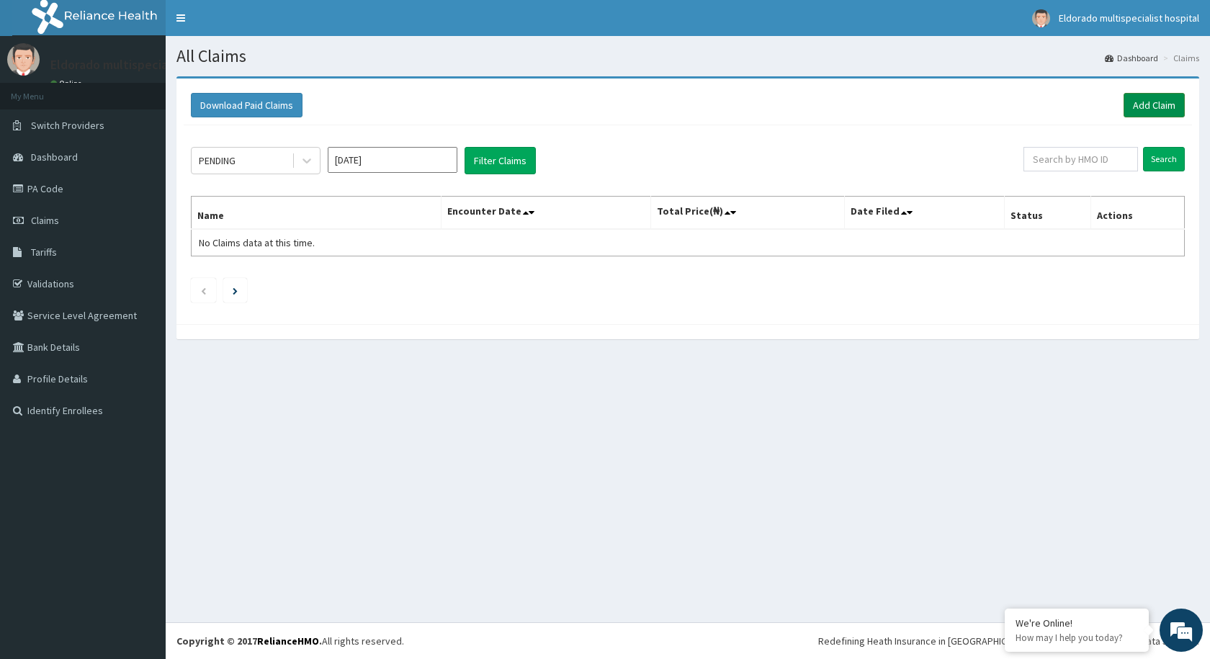
click at [1158, 103] on link "Add Claim" at bounding box center [1154, 105] width 61 height 24
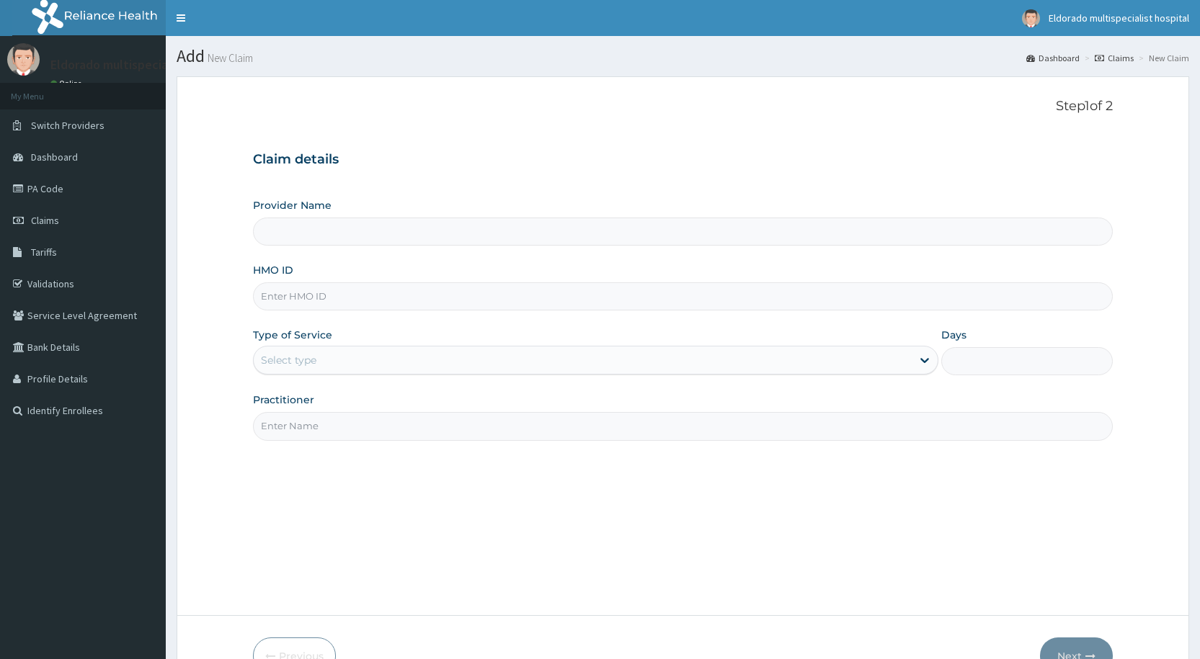
click at [303, 300] on input "HMO ID" at bounding box center [683, 296] width 860 height 28
type input "Eldorado Multi Specialist Hospital"
paste input "AFN/10006/A"
type input "AFN/10006/A"
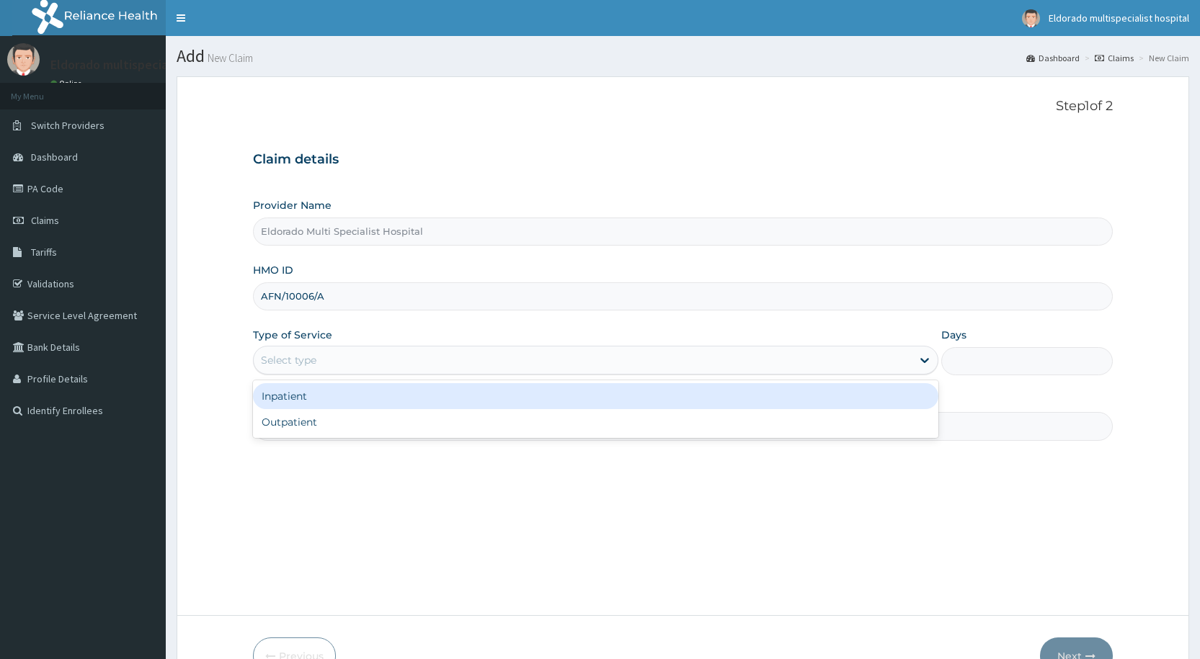
click at [309, 360] on div "Select type" at bounding box center [288, 360] width 55 height 14
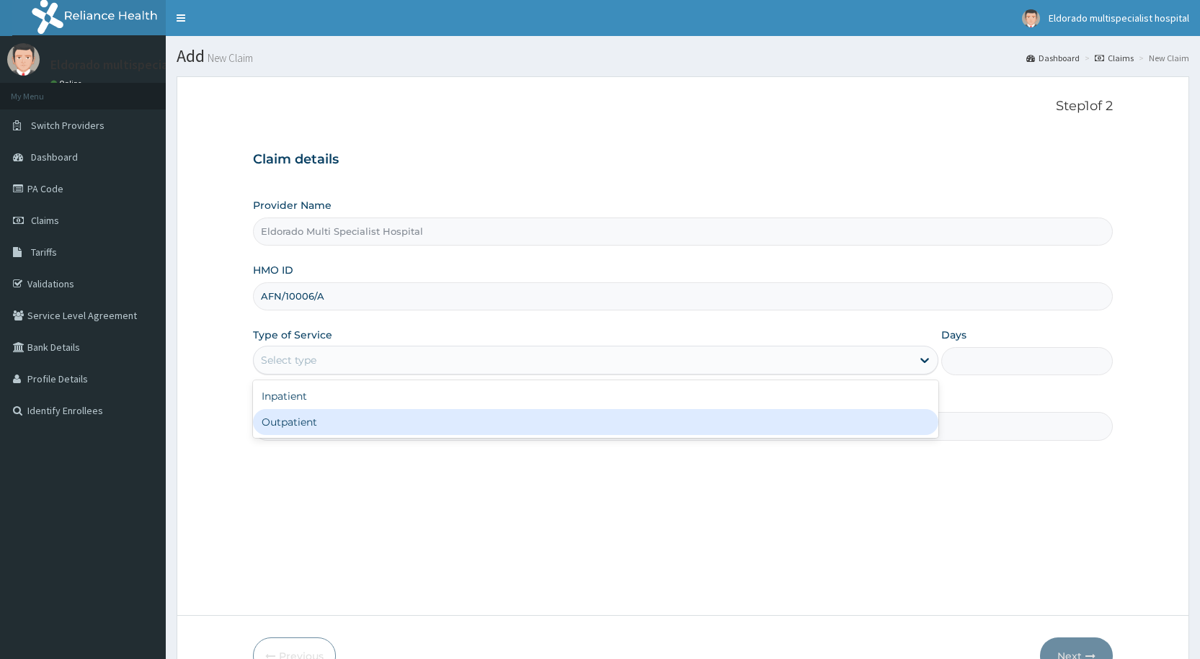
click at [283, 428] on div "Outpatient" at bounding box center [595, 422] width 685 height 26
type input "1"
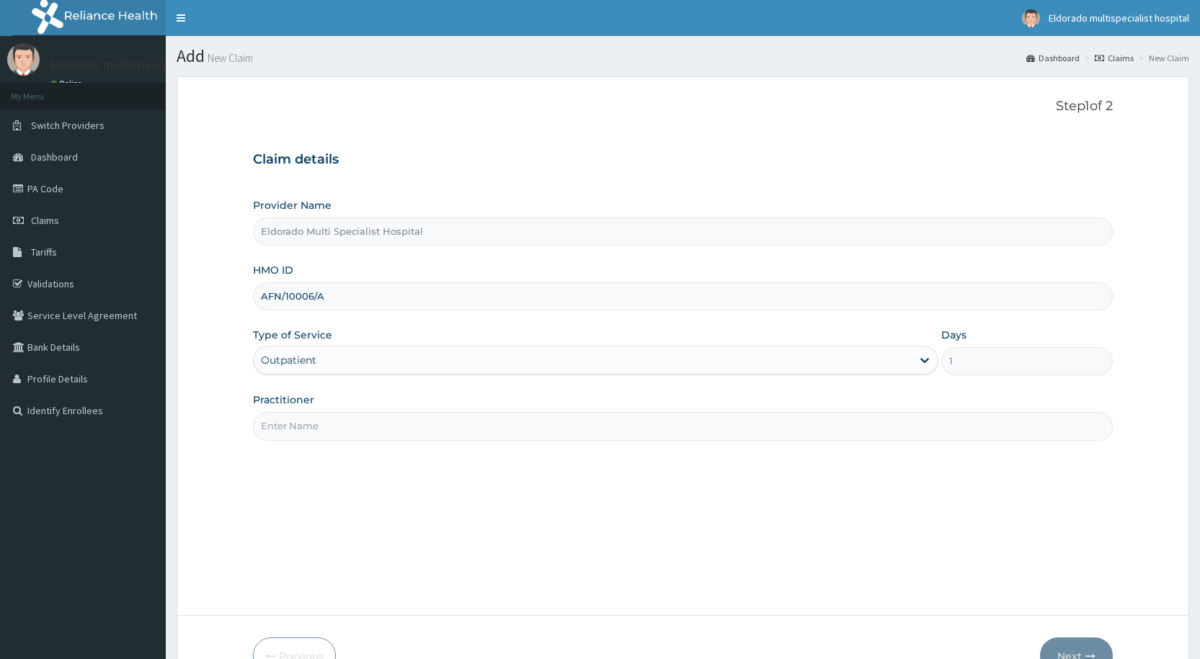
click at [284, 426] on input "Practitioner" at bounding box center [683, 426] width 860 height 28
type input "d"
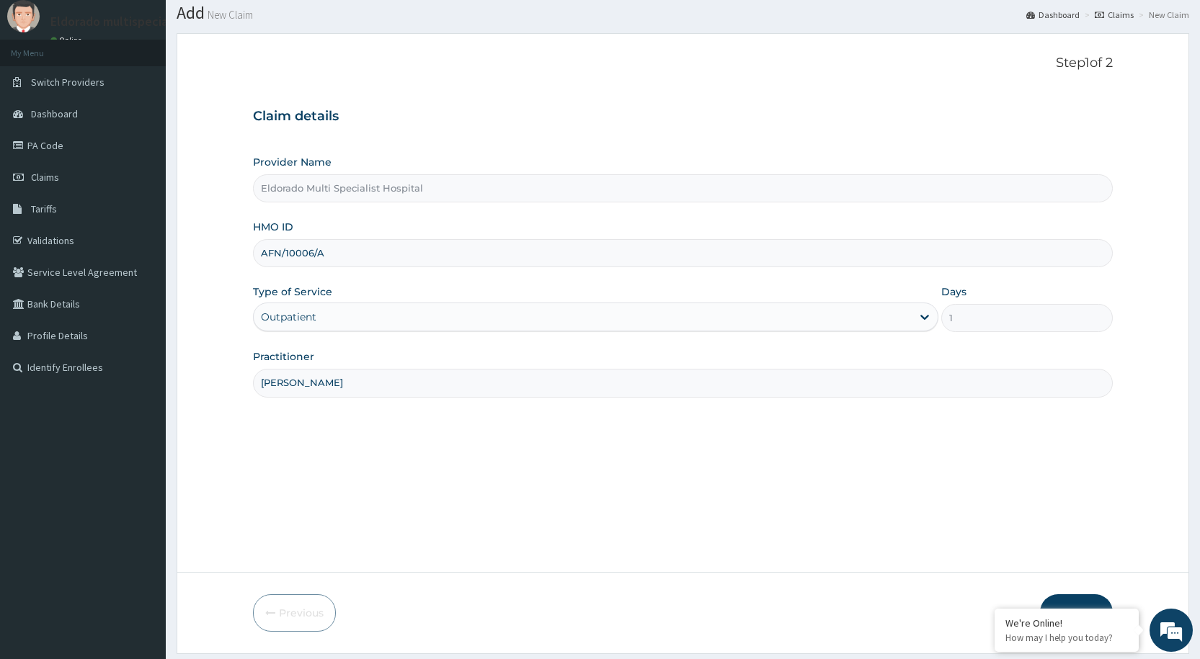
scroll to position [86, 0]
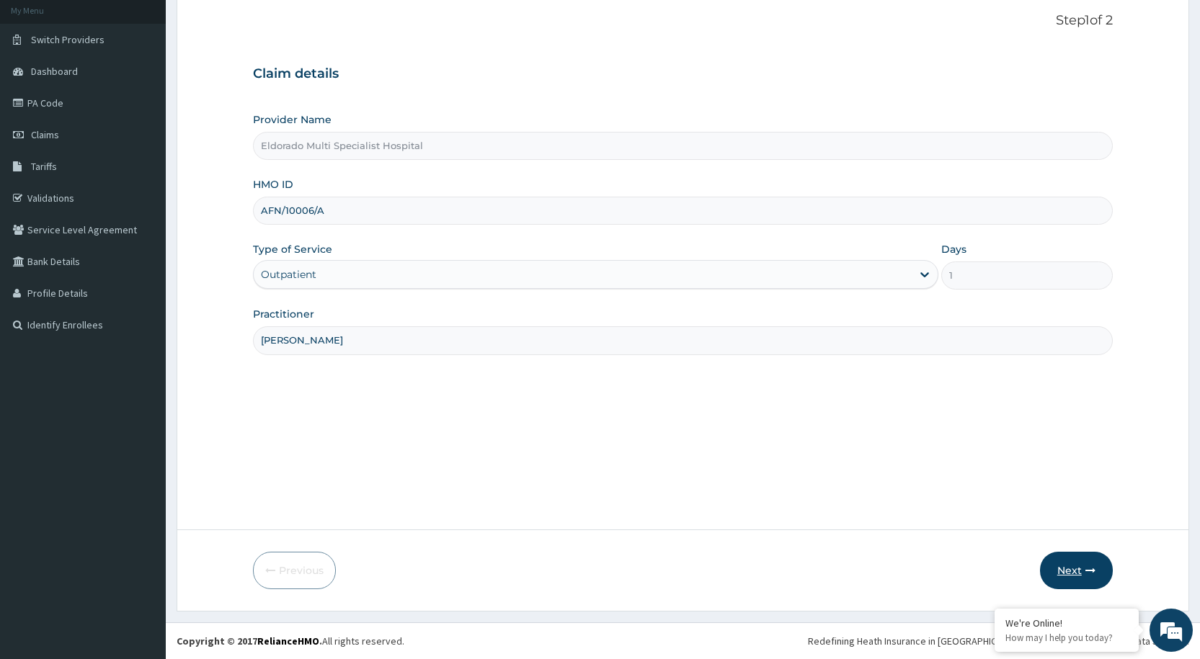
type input "[PERSON_NAME]"
click at [1061, 566] on button "Next" at bounding box center [1076, 570] width 73 height 37
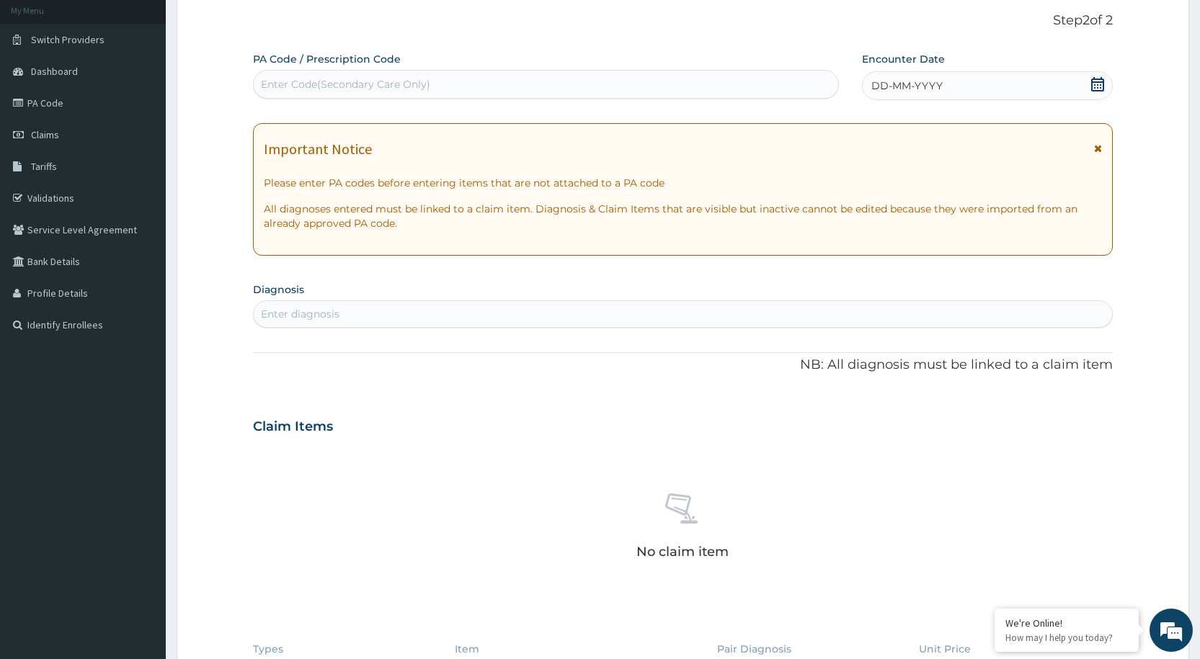
click at [290, 81] on div "Enter Code(Secondary Care Only)" at bounding box center [345, 84] width 169 height 14
type input "PA/1525DE"
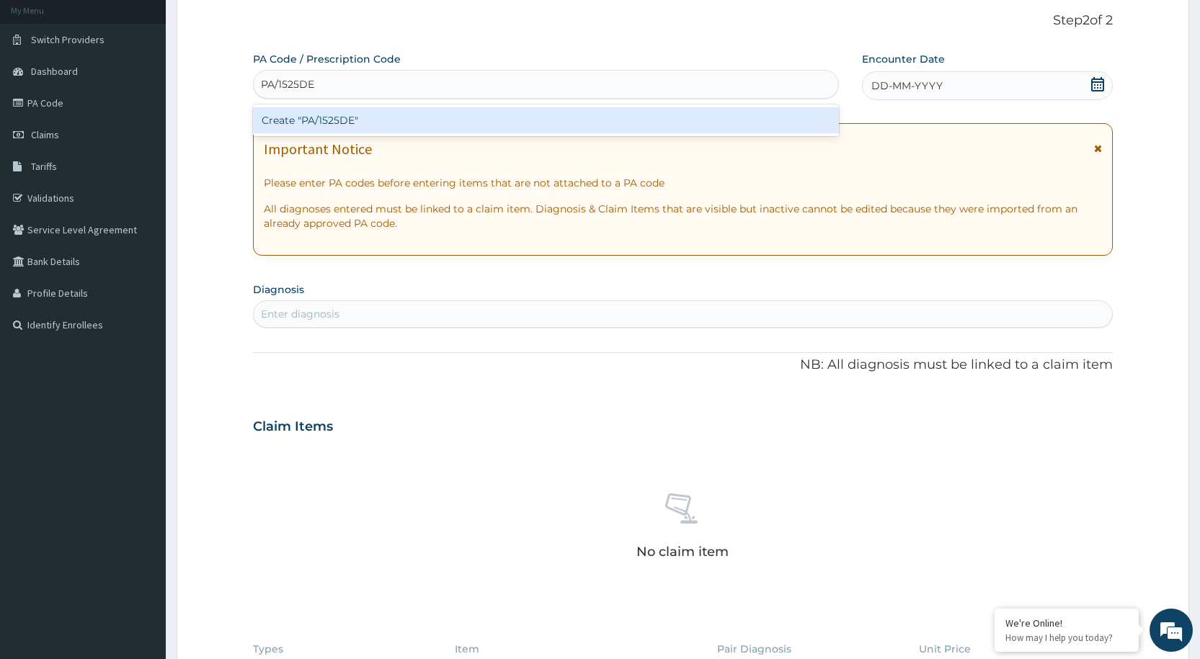
click at [326, 120] on div "Create "PA/1525DE"" at bounding box center [545, 120] width 585 height 26
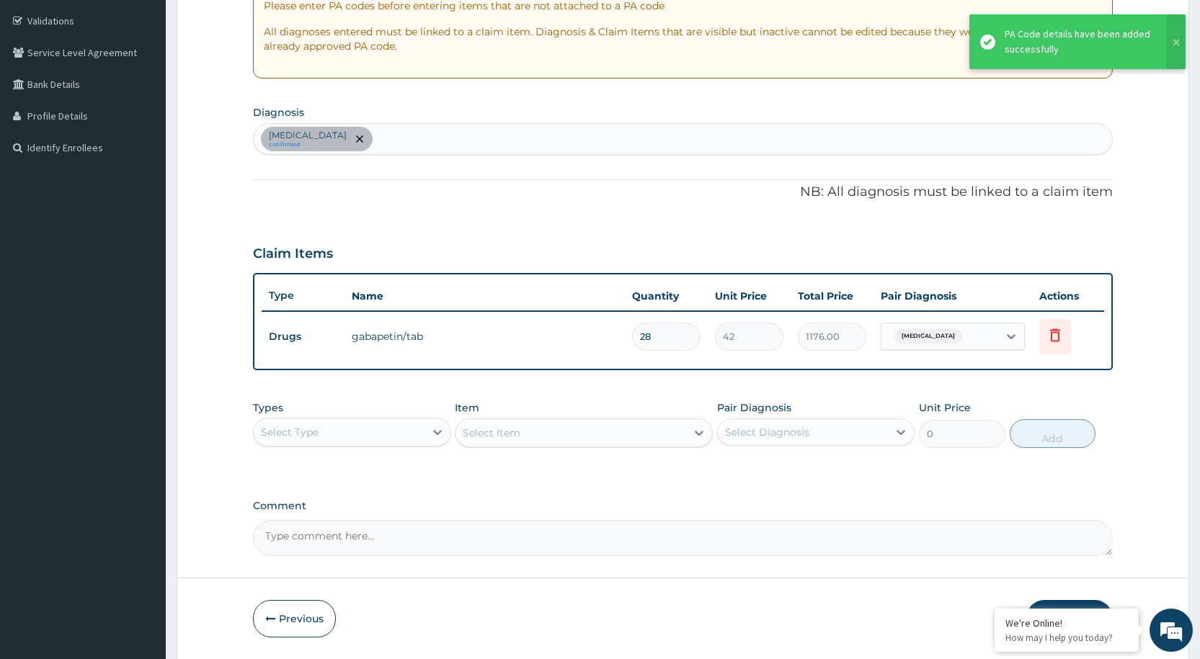
scroll to position [302, 0]
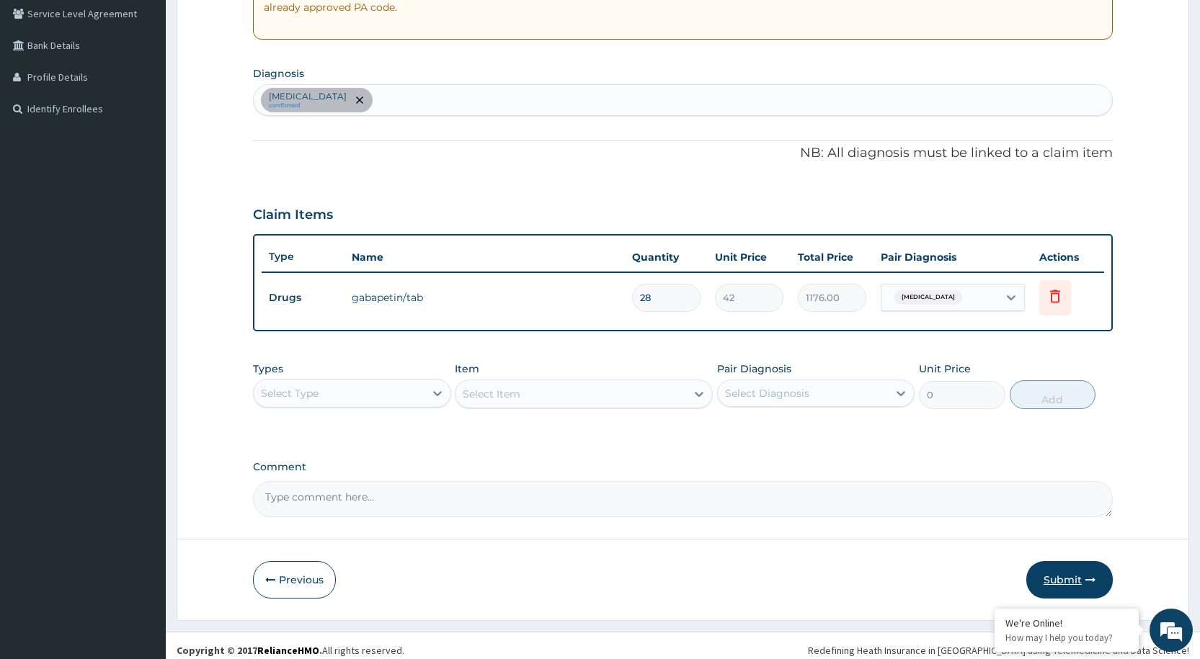
click at [1067, 583] on button "Submit" at bounding box center [1069, 579] width 86 height 37
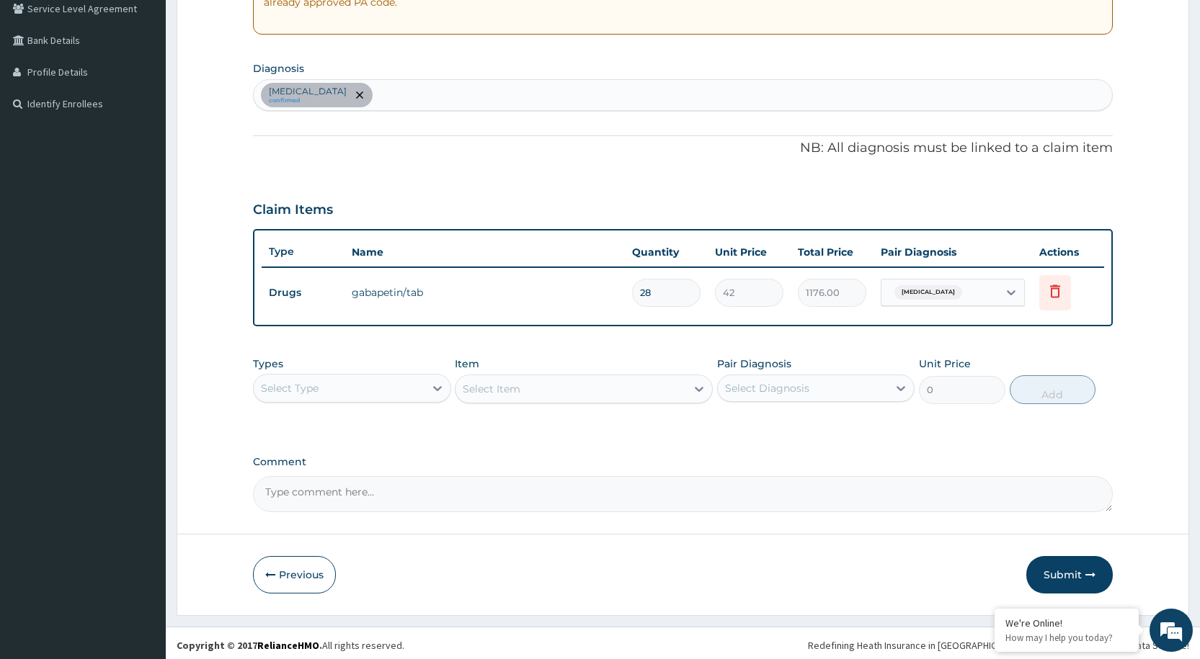
scroll to position [311, 0]
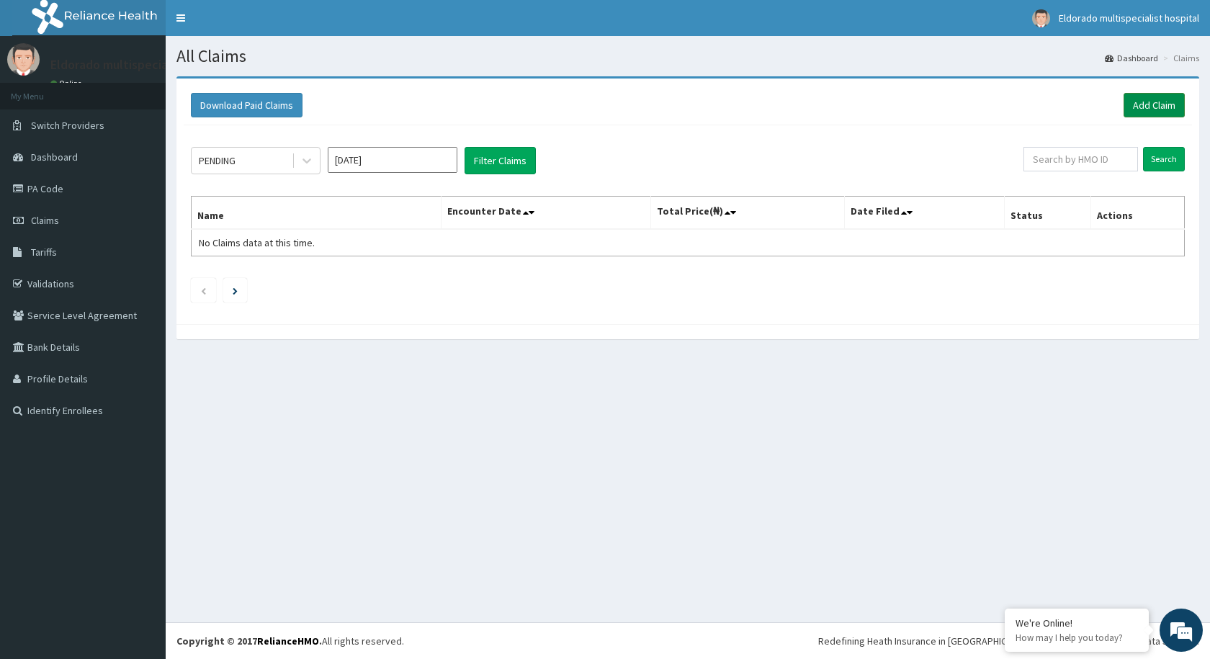
click at [1141, 104] on link "Add Claim" at bounding box center [1154, 105] width 61 height 24
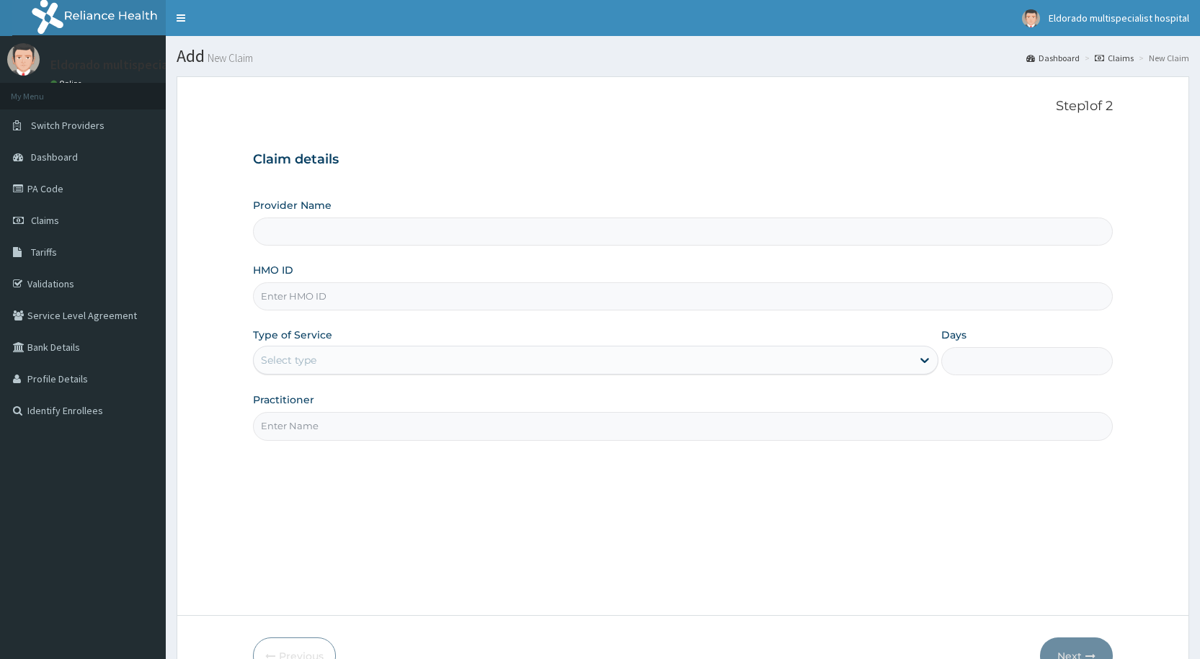
type input "Eldorado Multi Specialist Hospital"
paste input "AFN/10006/A"
type input "AFN/10006/A"
click at [318, 373] on div "Select type" at bounding box center [595, 360] width 685 height 29
click at [325, 357] on div "Select type" at bounding box center [583, 360] width 658 height 23
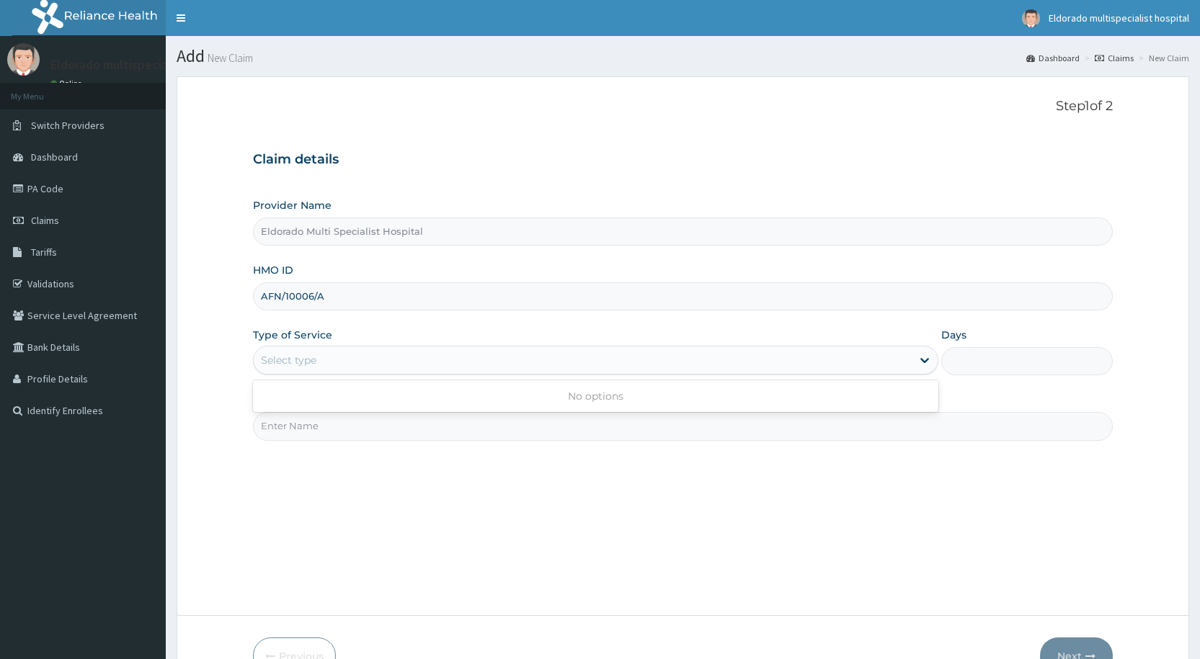
click at [334, 359] on div "Select type" at bounding box center [583, 360] width 658 height 23
click at [552, 381] on div "No options" at bounding box center [595, 396] width 685 height 32
click at [357, 440] on input "Practitioner" at bounding box center [683, 426] width 860 height 28
type input "F"
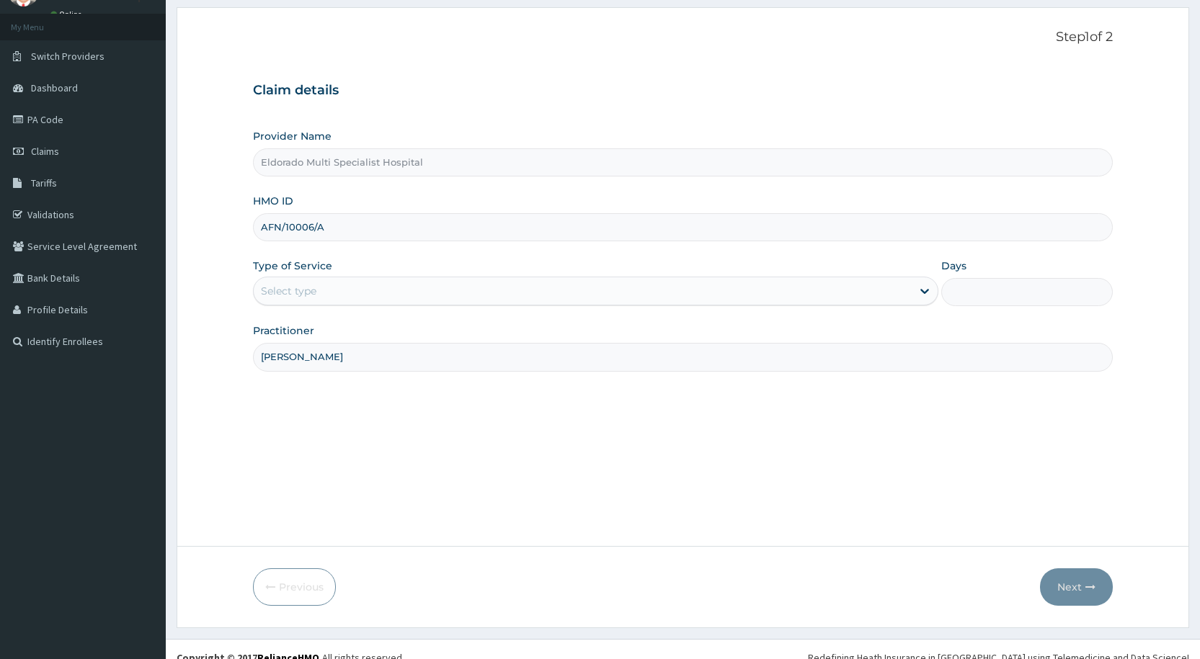
scroll to position [86, 0]
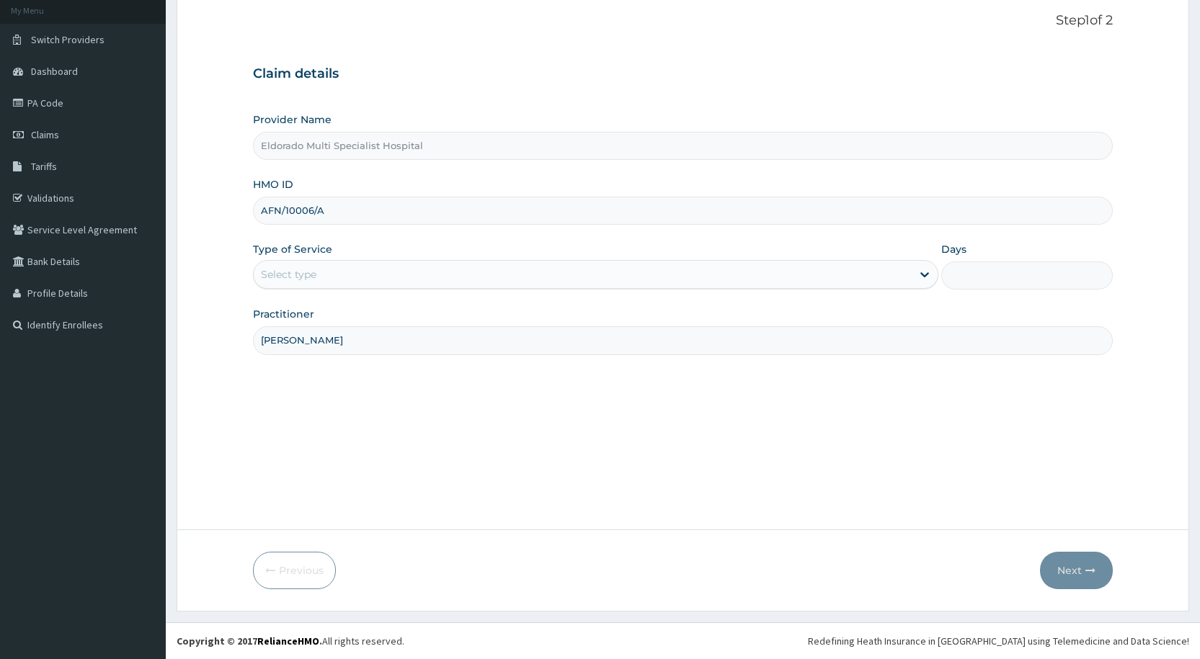
type input "DR ANIEROBI"
click at [297, 283] on div "Select type" at bounding box center [583, 274] width 658 height 23
click at [328, 275] on div "Select type" at bounding box center [583, 274] width 658 height 23
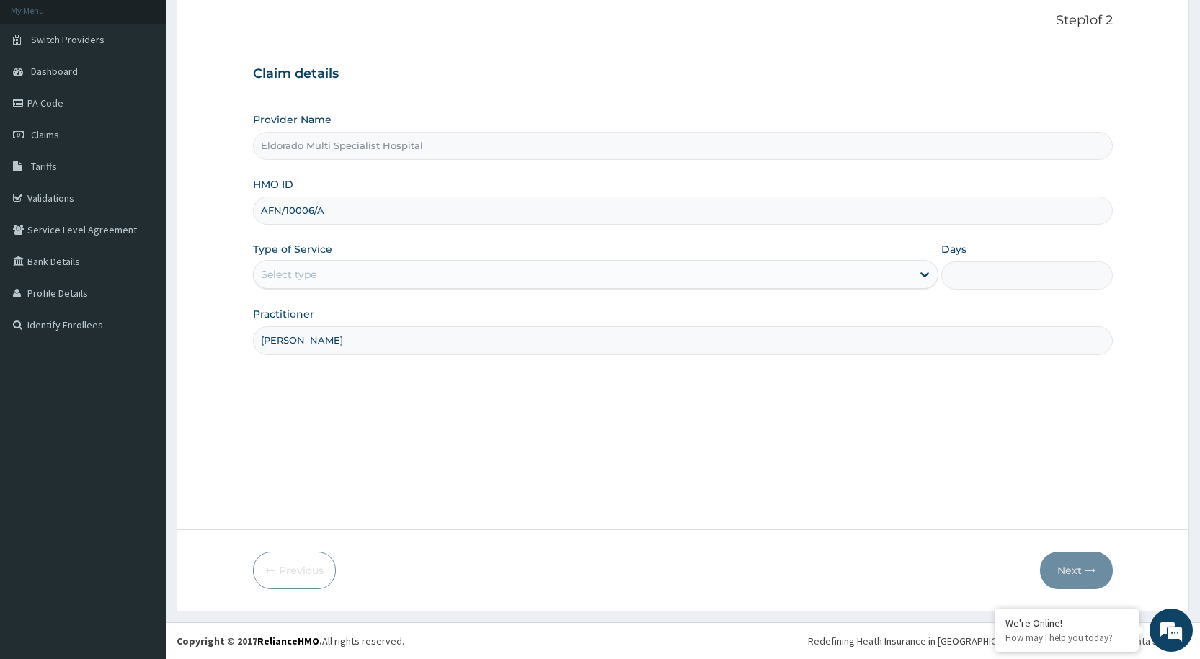
click at [1047, 420] on div "Step 1 of 2 Claim details Provider Name Eldorado Multi Specialist Hospital HMO …" at bounding box center [683, 260] width 860 height 494
click at [427, 277] on div "Select type" at bounding box center [583, 274] width 658 height 23
click at [427, 274] on div "Select type" at bounding box center [583, 274] width 658 height 23
click at [574, 262] on div "Select type" at bounding box center [595, 274] width 685 height 29
click at [919, 273] on icon at bounding box center [924, 274] width 14 height 14
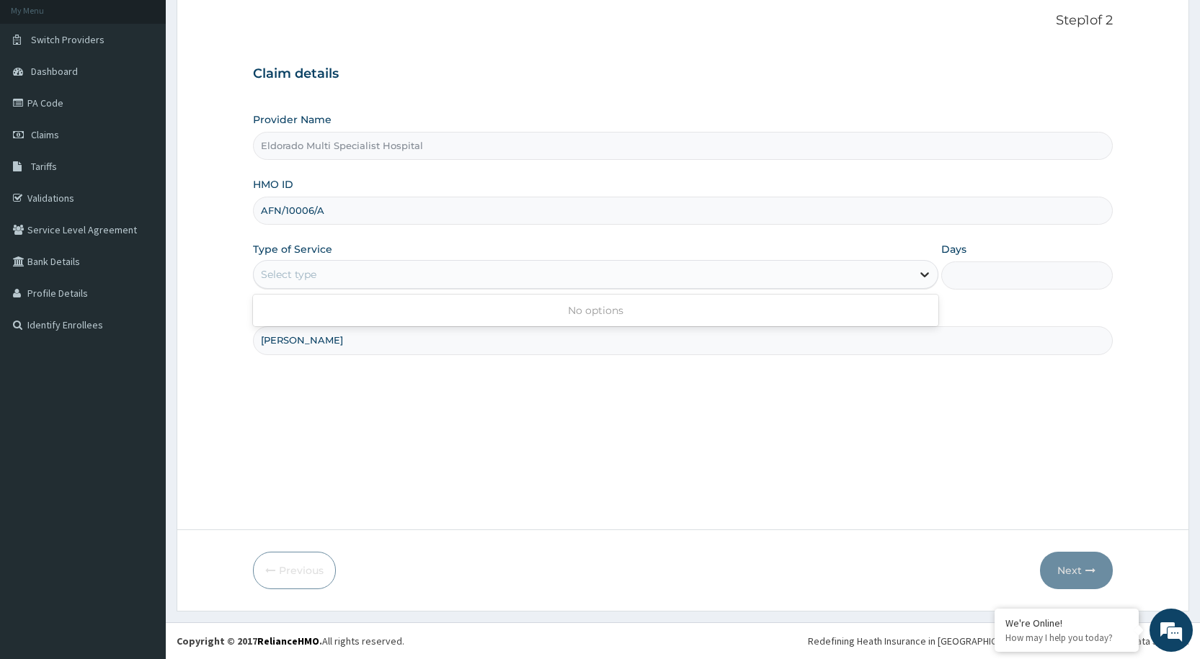
click at [919, 272] on icon at bounding box center [924, 274] width 14 height 14
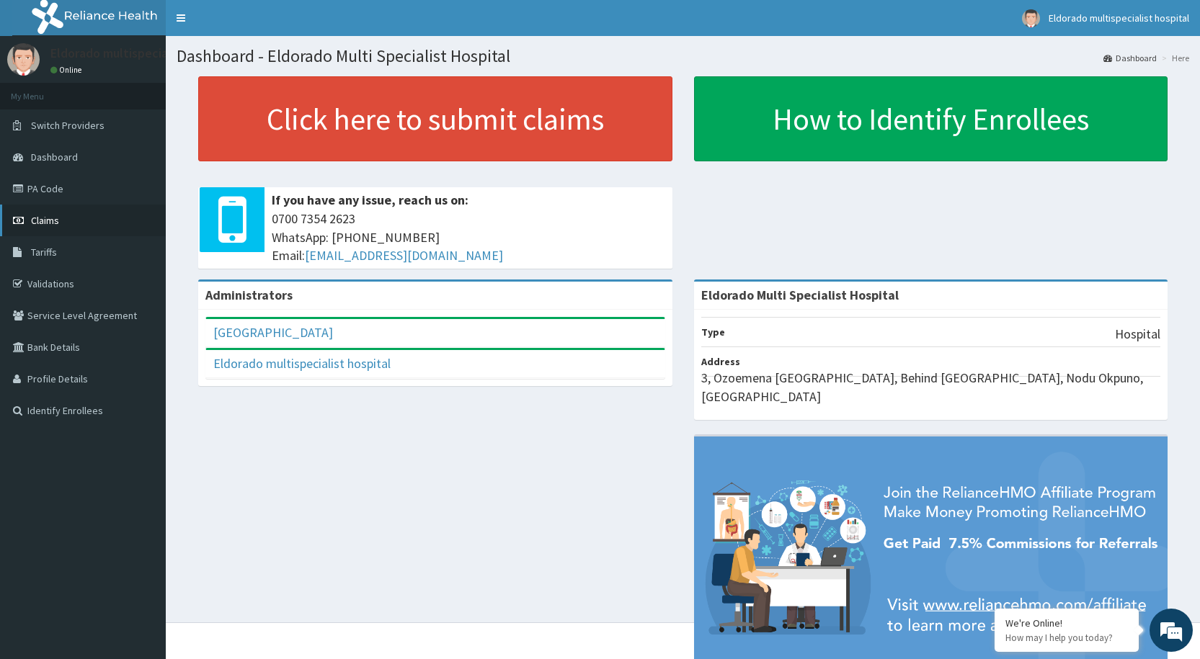
click at [76, 222] on link "Claims" at bounding box center [83, 221] width 166 height 32
